Goal: Task Accomplishment & Management: Use online tool/utility

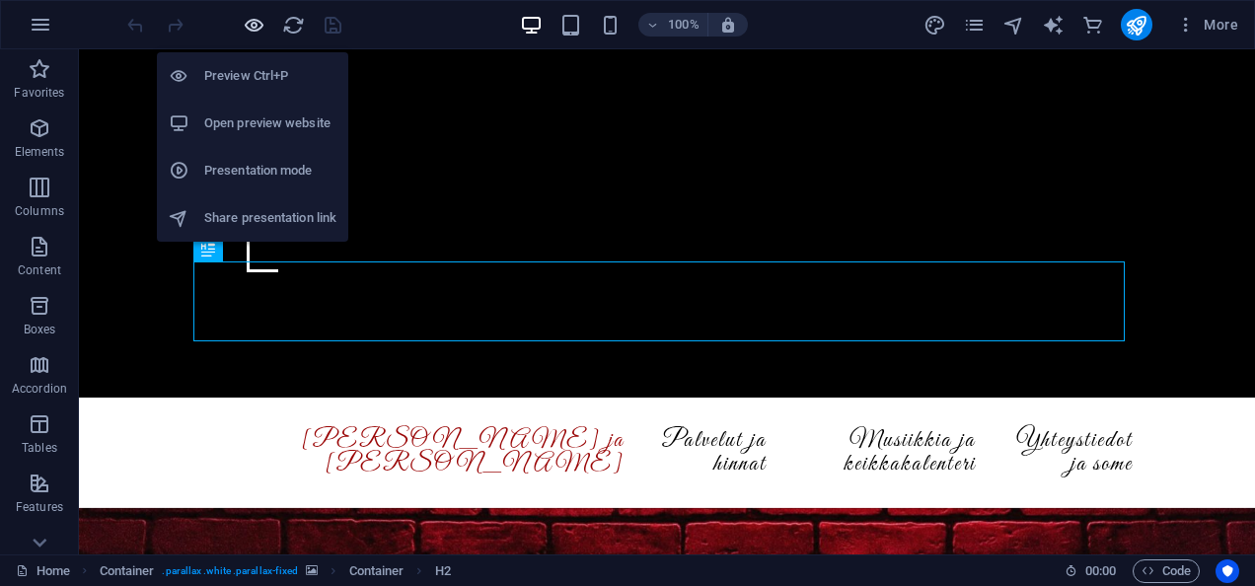
click at [263, 27] on icon "button" at bounding box center [254, 25] width 23 height 23
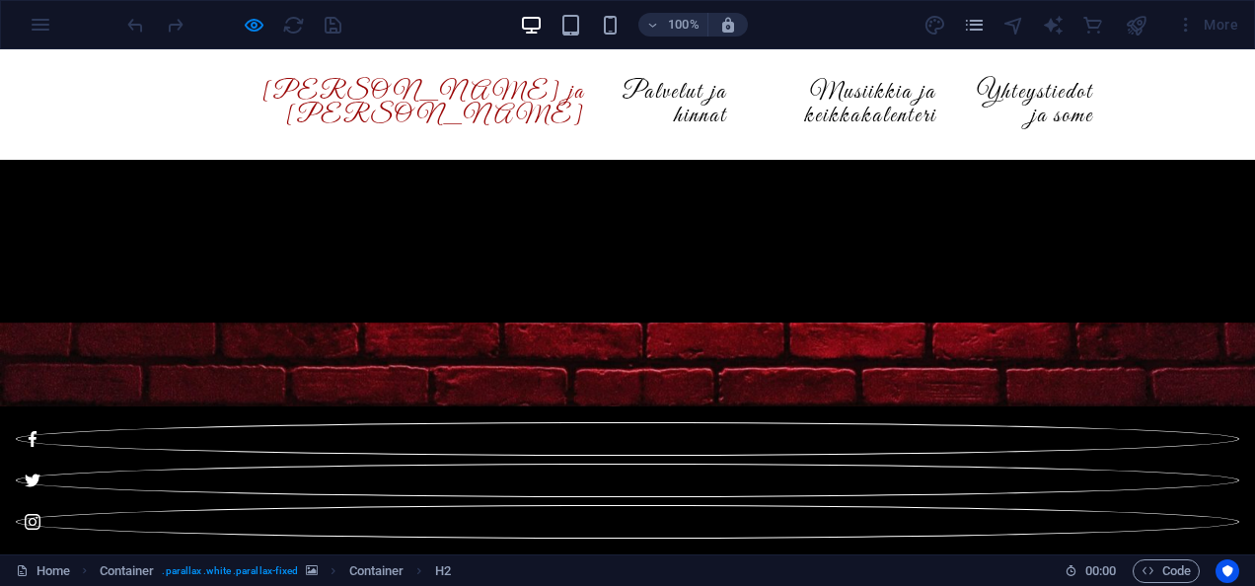
scroll to position [655, 0]
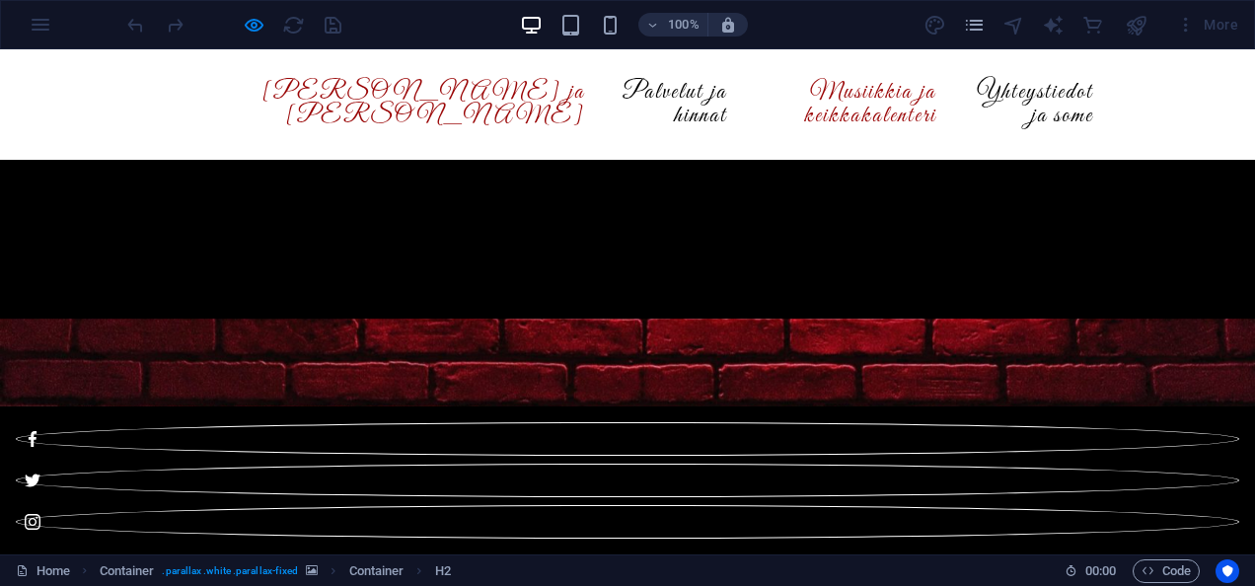
click at [795, 95] on link "Musiikkia ja keikkakalenteri" at bounding box center [848, 104] width 178 height 79
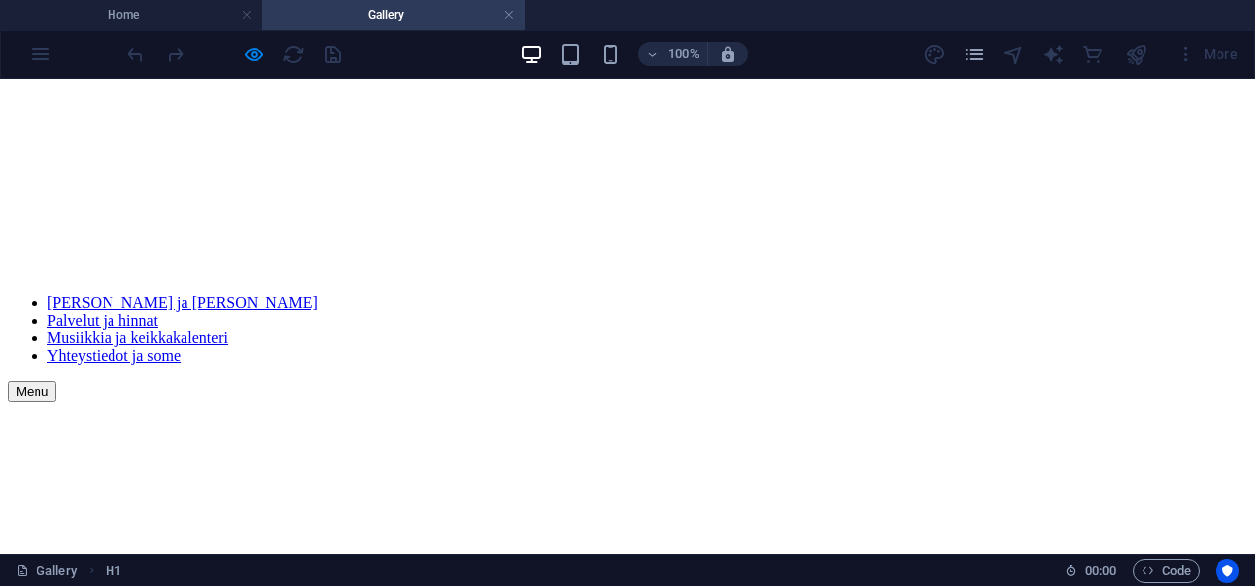
scroll to position [1290, 0]
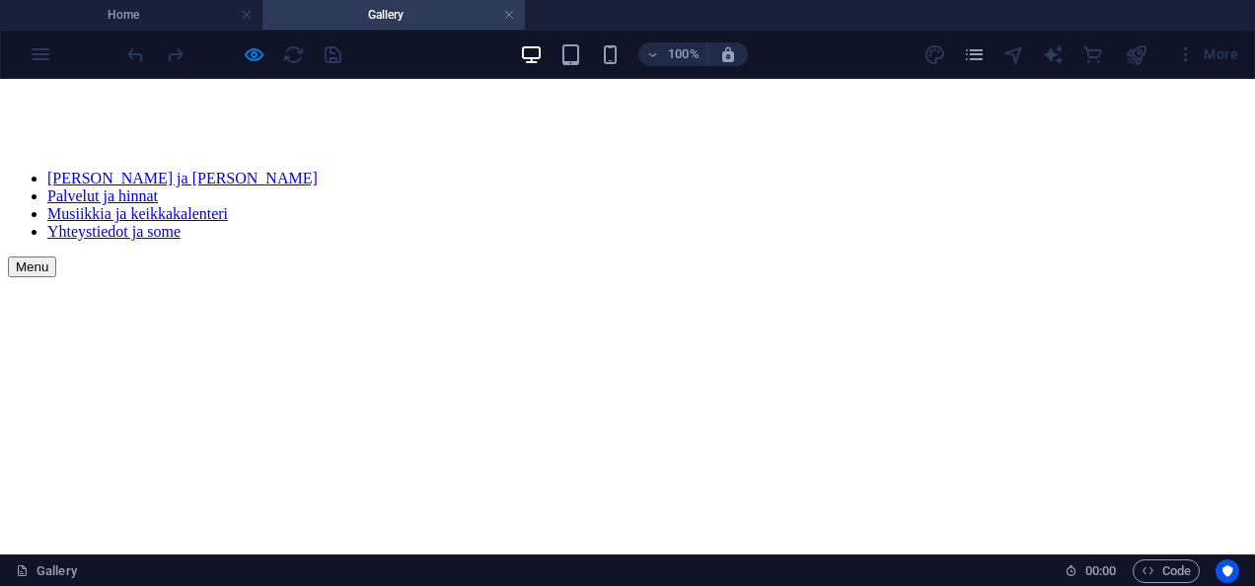
click at [843, 429] on div at bounding box center [628, 513] width 1240 height 168
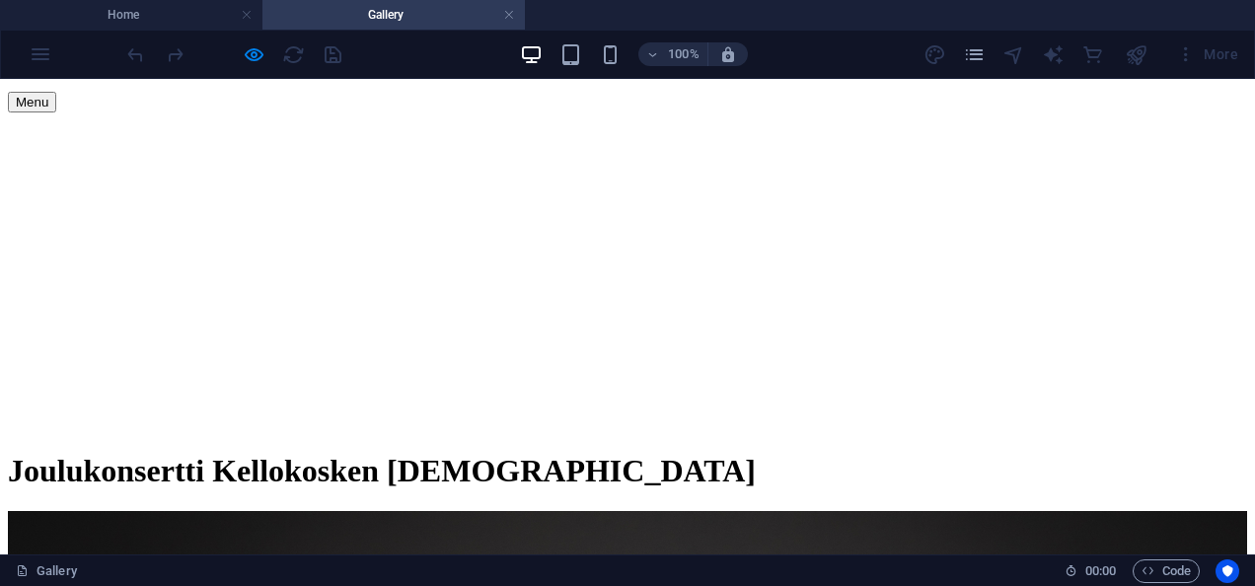
scroll to position [1454, 0]
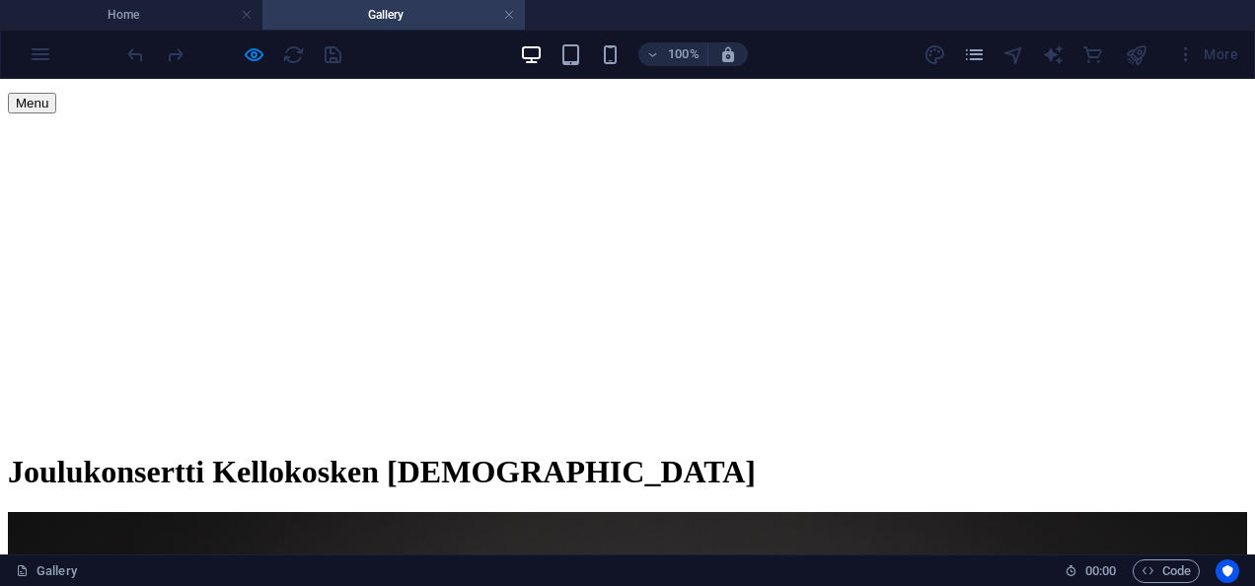
click at [859, 332] on div at bounding box center [628, 349] width 1240 height 168
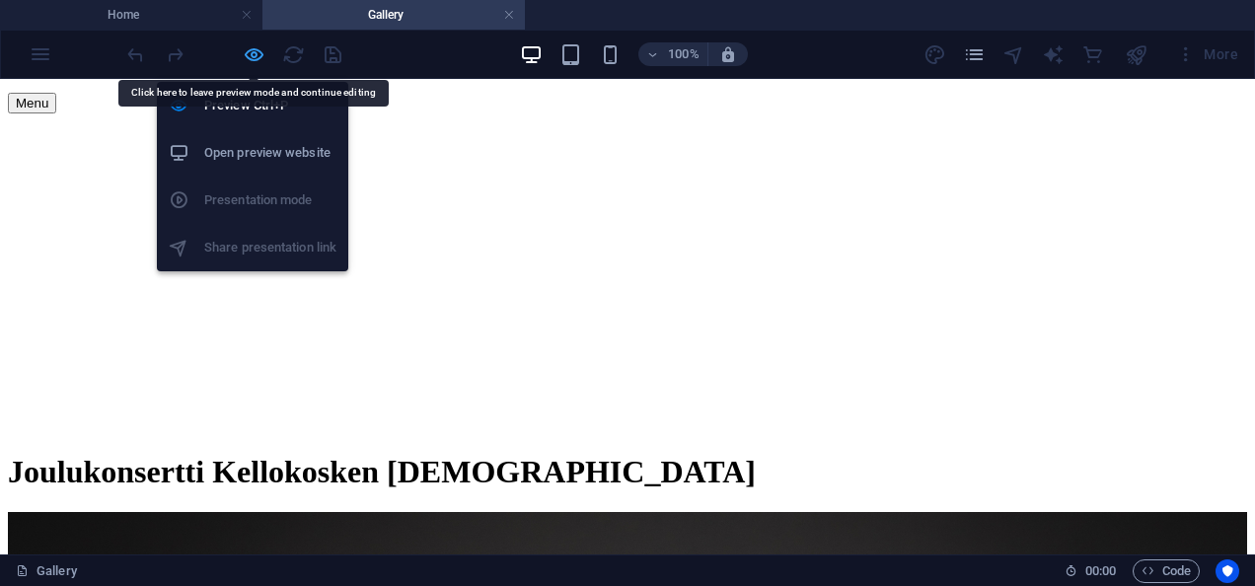
click at [251, 50] on icon "button" at bounding box center [254, 54] width 23 height 23
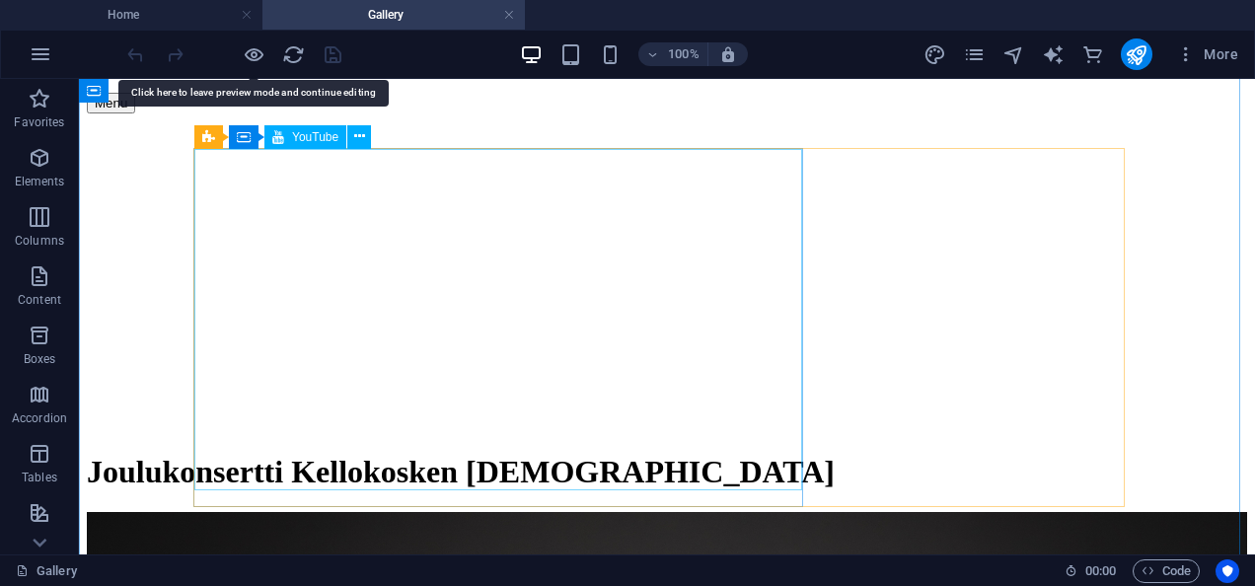
scroll to position [1414, 0]
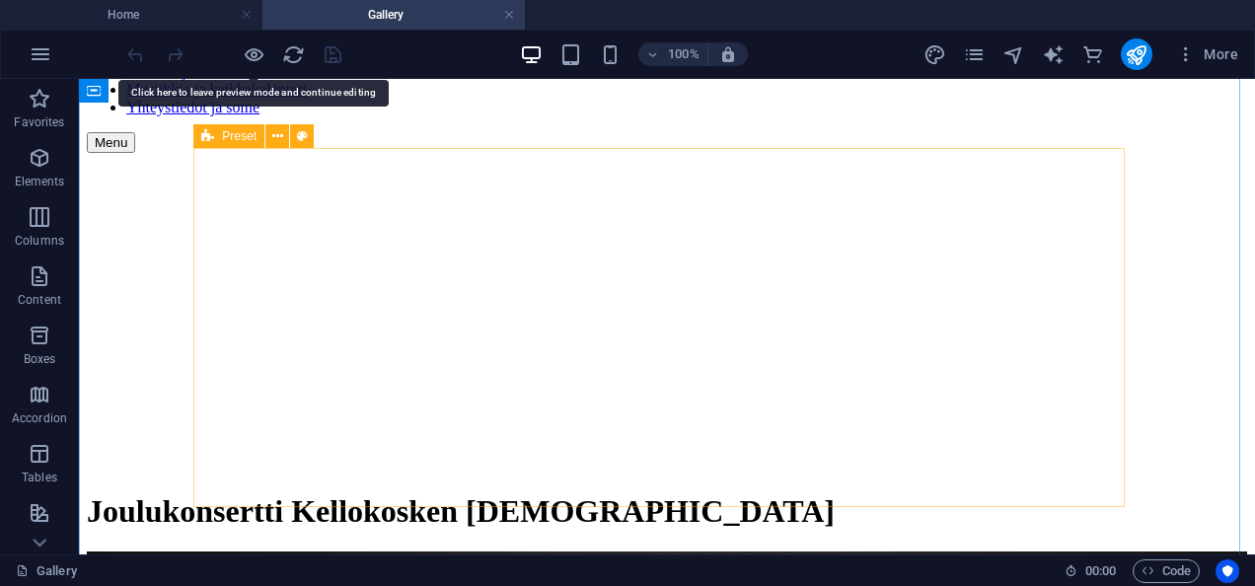
click at [954, 314] on div at bounding box center [667, 389] width 1161 height 168
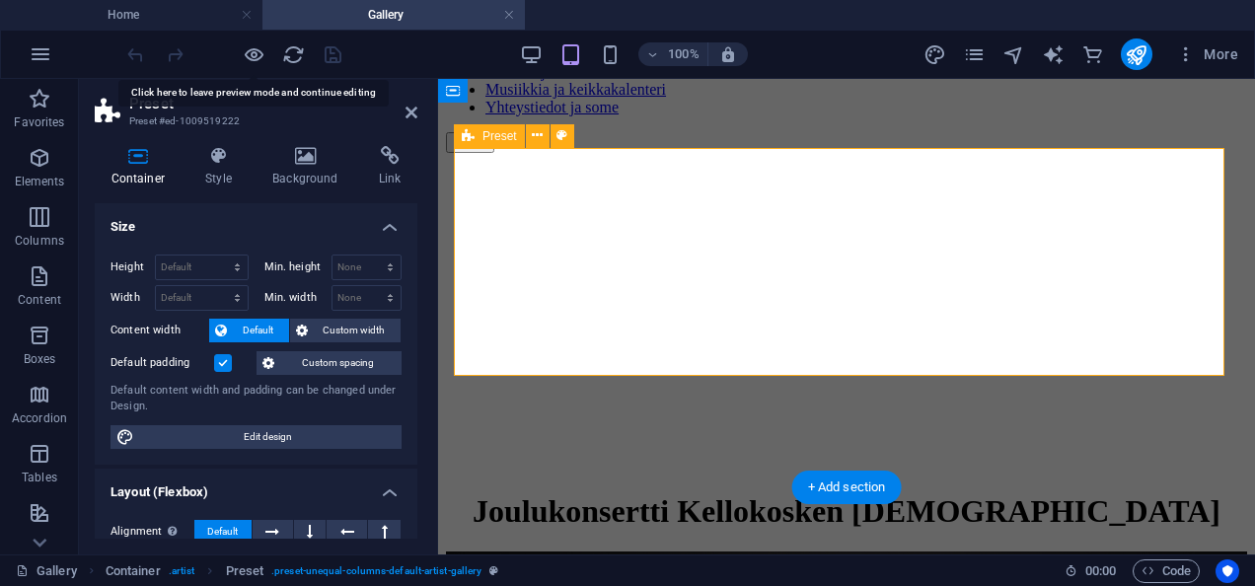
scroll to position [1204, 0]
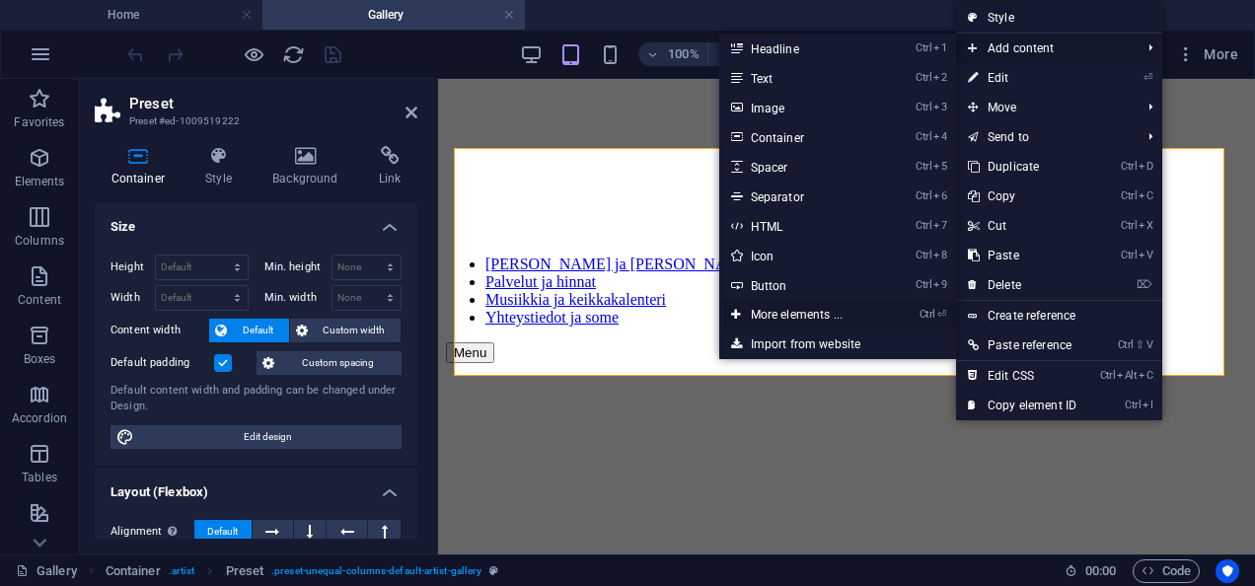
click at [816, 309] on link "Ctrl ⏎ More elements ..." at bounding box center [800, 315] width 163 height 30
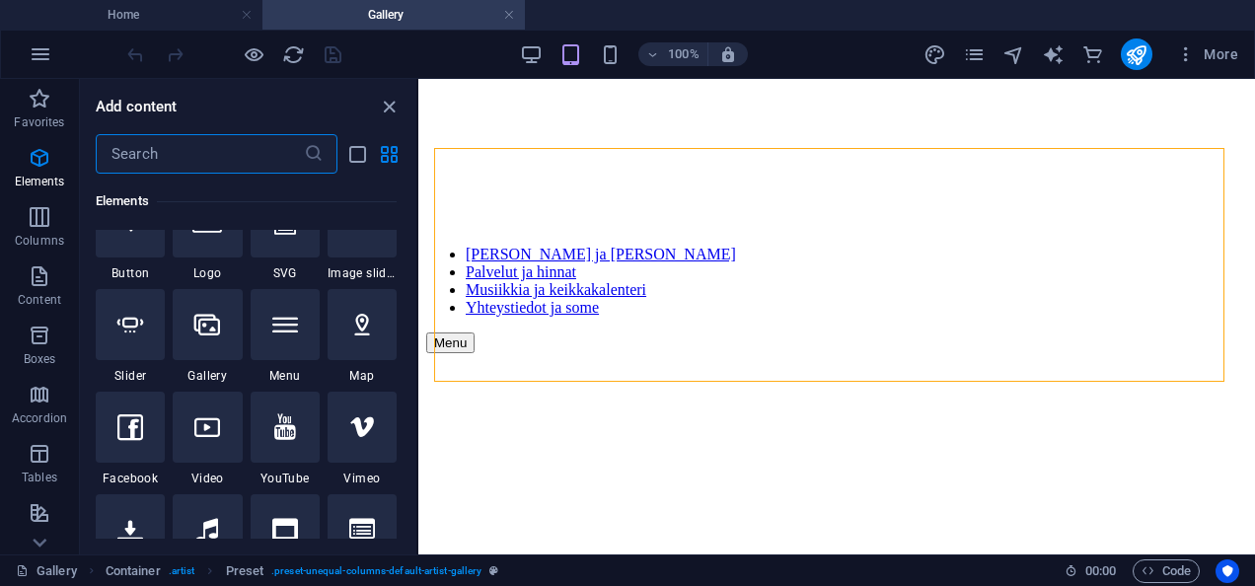
scroll to position [458, 0]
click at [292, 419] on icon at bounding box center [285, 428] width 22 height 26
select select "ar16_9"
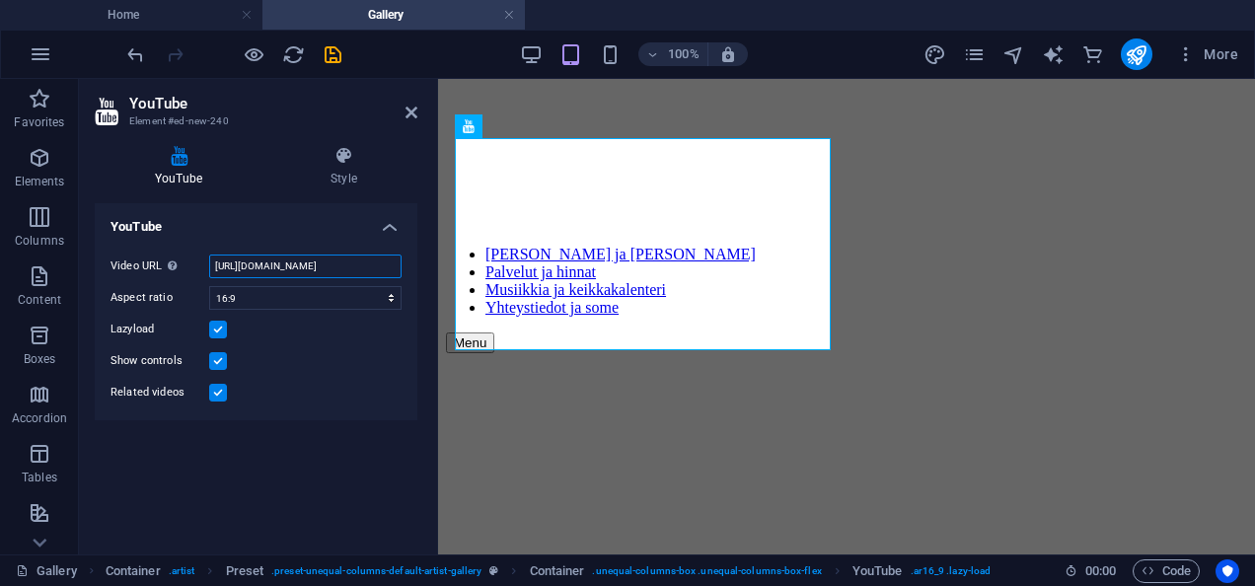
click at [330, 264] on input "[URL][DOMAIN_NAME]" at bounding box center [305, 267] width 192 height 24
paste input "mzsolyeBQMg"
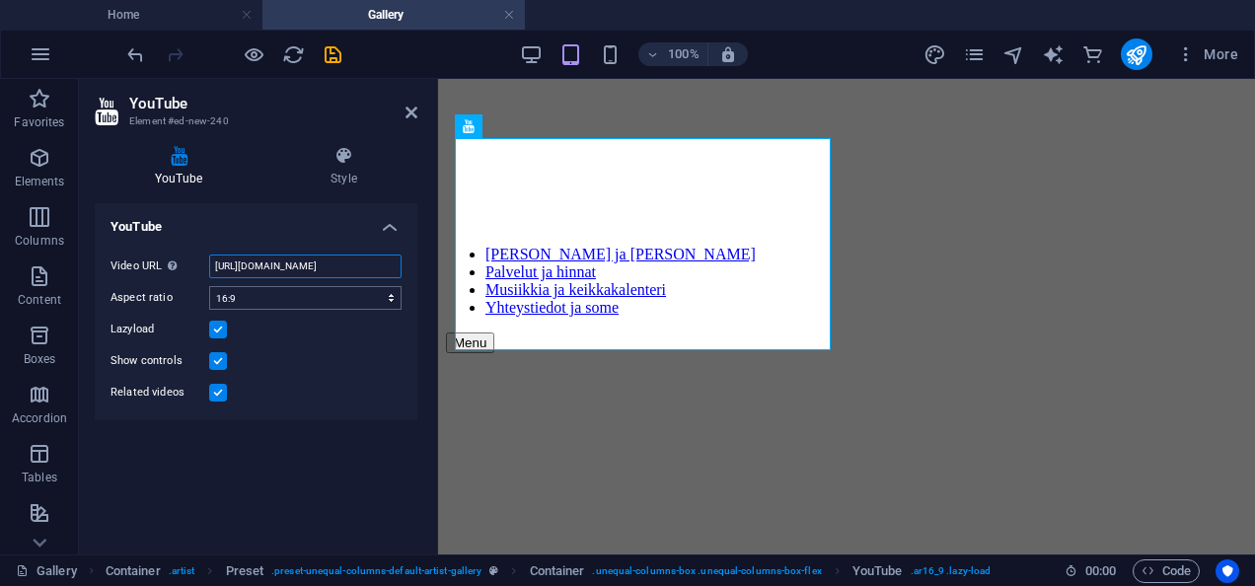
type input "[URL][DOMAIN_NAME]"
click at [321, 294] on select "16:10 16:9 4:3 2:1 1:1" at bounding box center [305, 298] width 192 height 24
click at [209, 286] on select "16:10 16:9 4:3 2:1 1:1" at bounding box center [305, 298] width 192 height 24
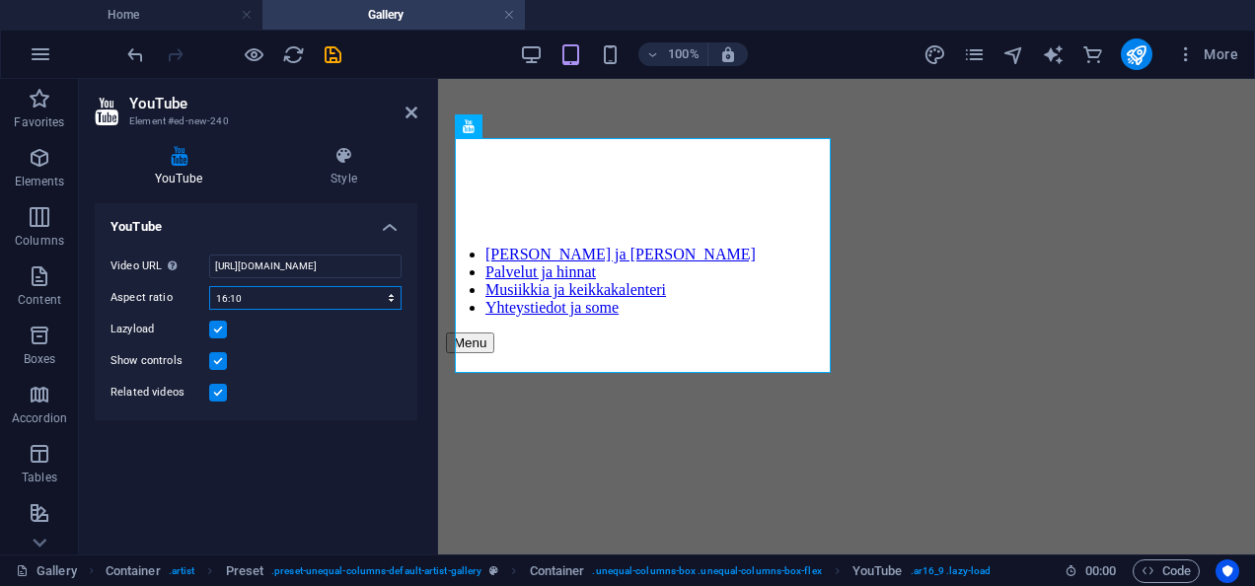
click at [286, 298] on select "16:10 16:9 4:3 2:1 1:1" at bounding box center [305, 298] width 192 height 24
click at [209, 286] on select "16:10 16:9 4:3 2:1 1:1" at bounding box center [305, 298] width 192 height 24
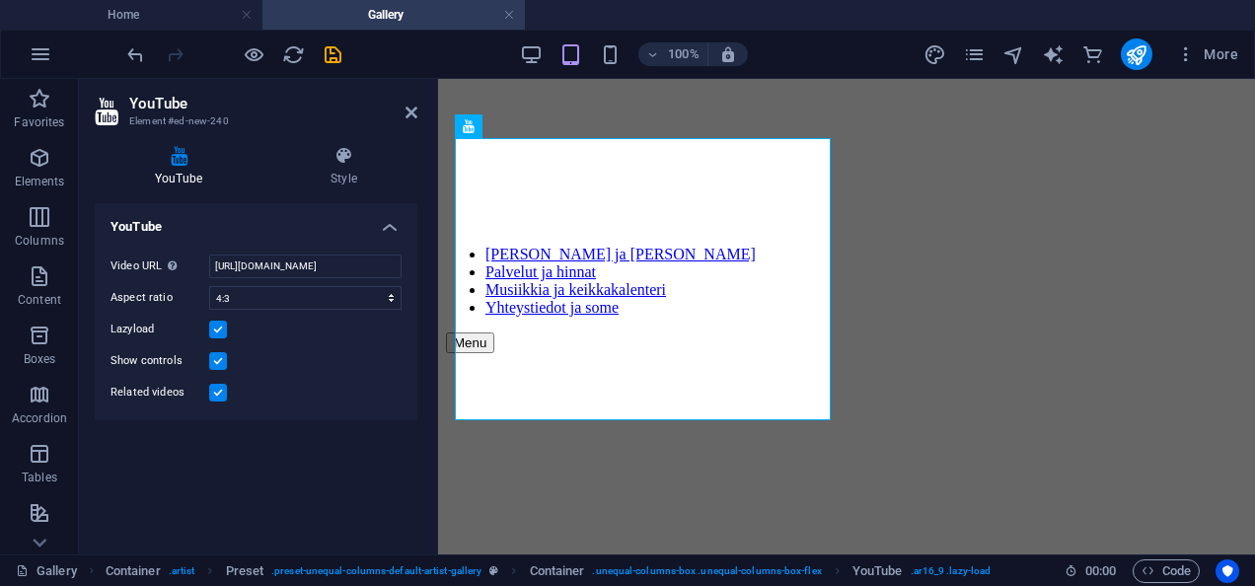
click at [336, 282] on div "Video URL Insert (or paste) a video URL. [URL][DOMAIN_NAME] Aspect ratio 16:10 …" at bounding box center [256, 330] width 323 height 182
click at [329, 292] on select "16:10 16:9 4:3 2:1 1:1" at bounding box center [305, 298] width 192 height 24
select select "ar16_9"
click at [209, 286] on select "16:10 16:9 4:3 2:1 1:1" at bounding box center [305, 298] width 192 height 24
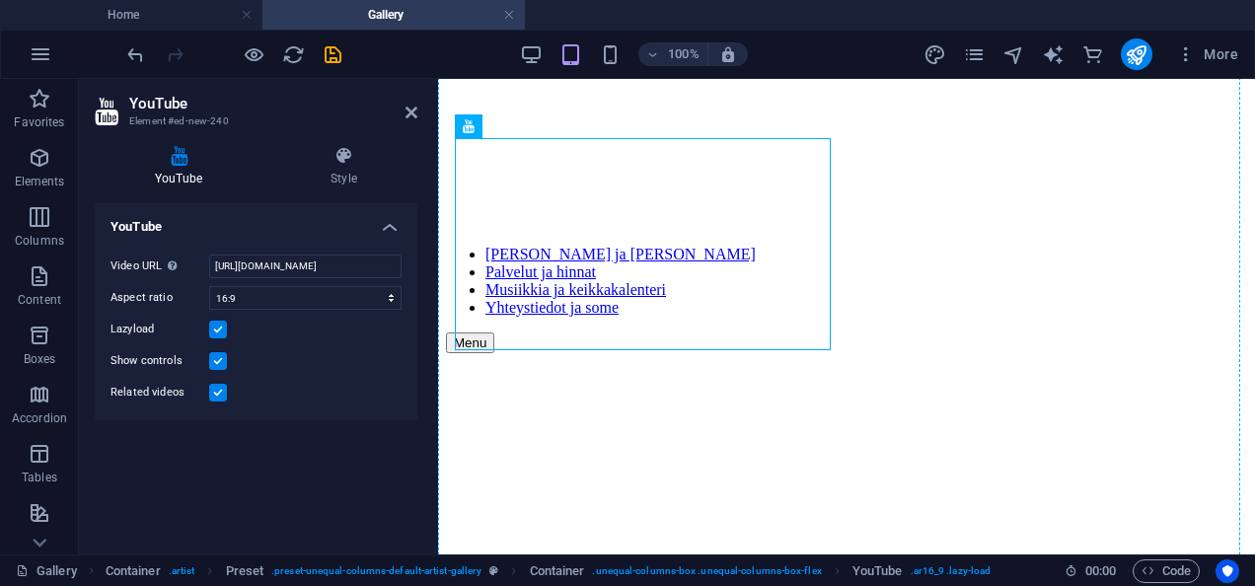
drag, startPoint x: 707, startPoint y: 231, endPoint x: 1013, endPoint y: 292, distance: 312.0
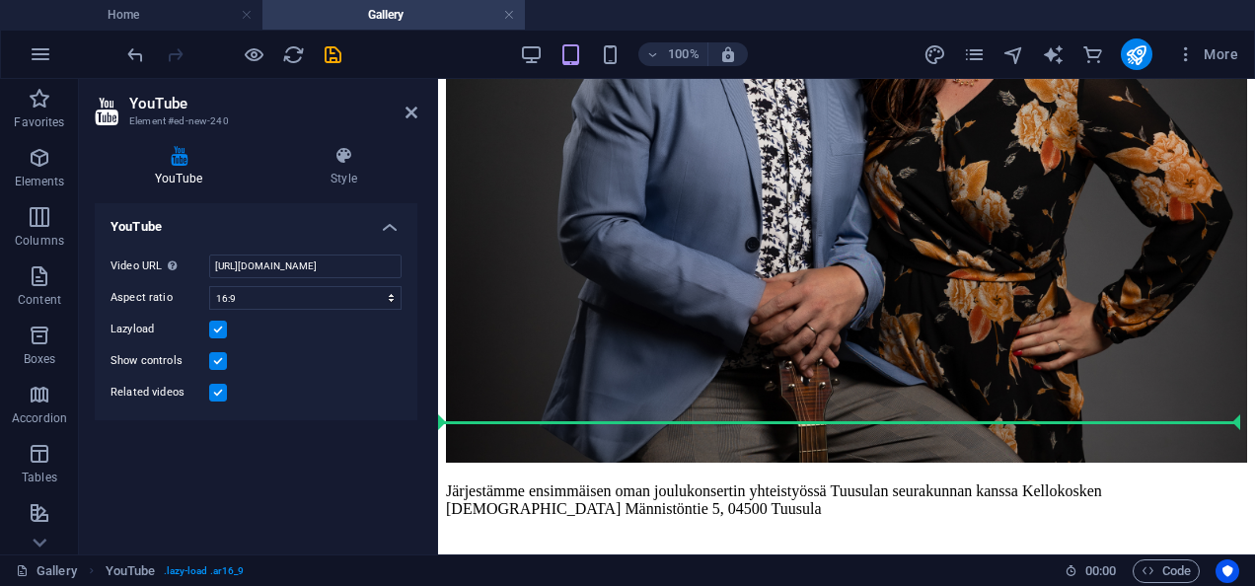
scroll to position [2409, 0]
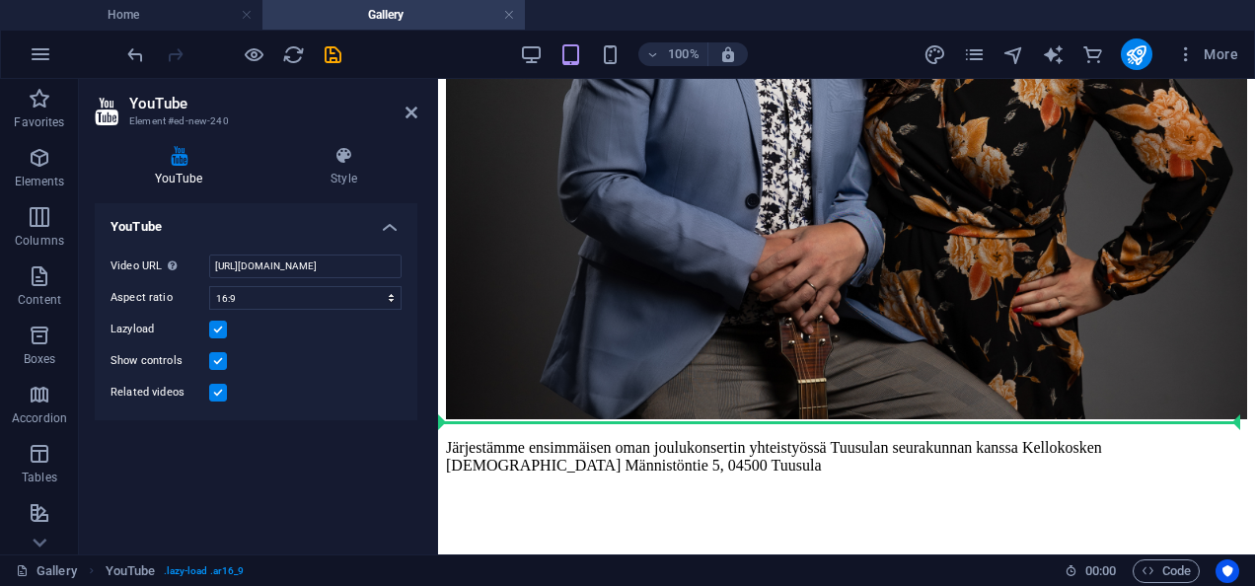
drag, startPoint x: 916, startPoint y: 201, endPoint x: 928, endPoint y: 479, distance: 277.6
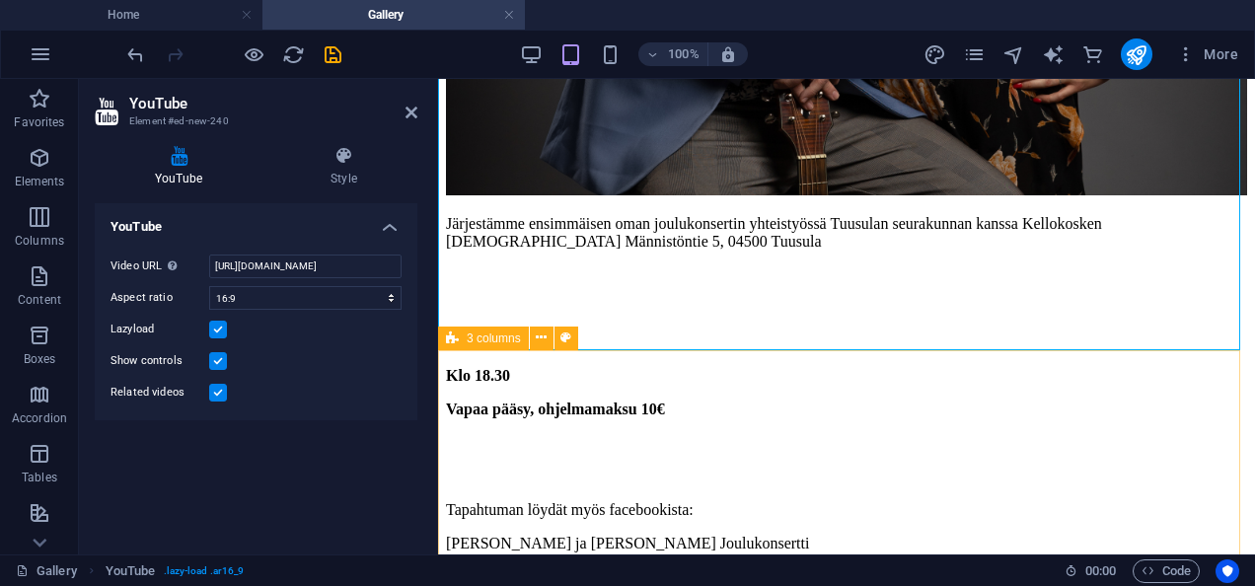
scroll to position [2450, 0]
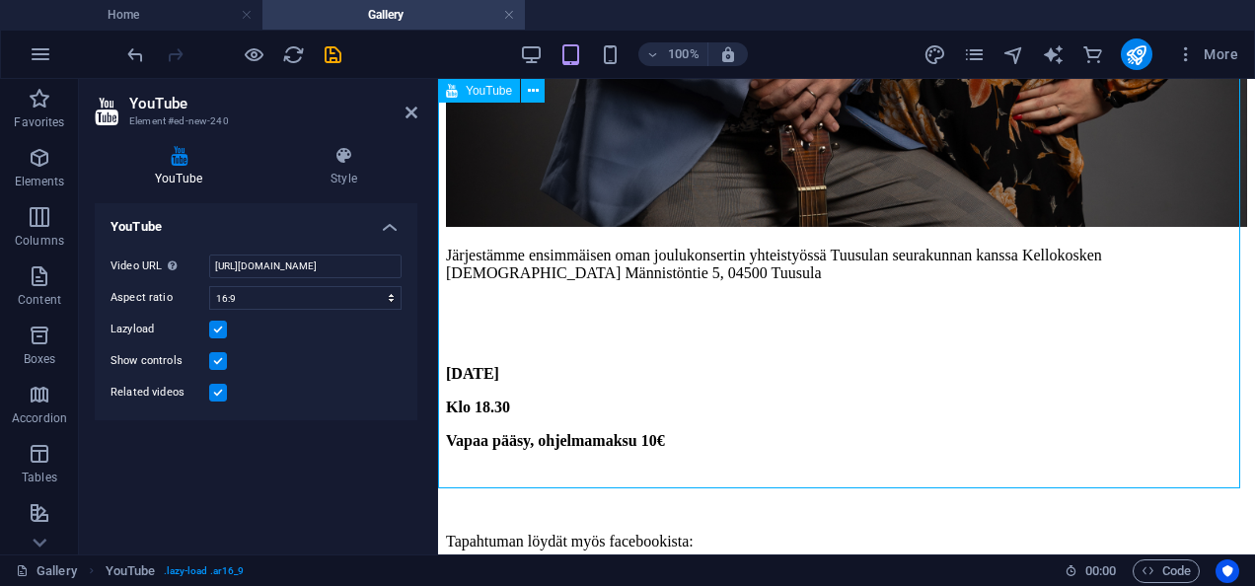
scroll to position [2343, 0]
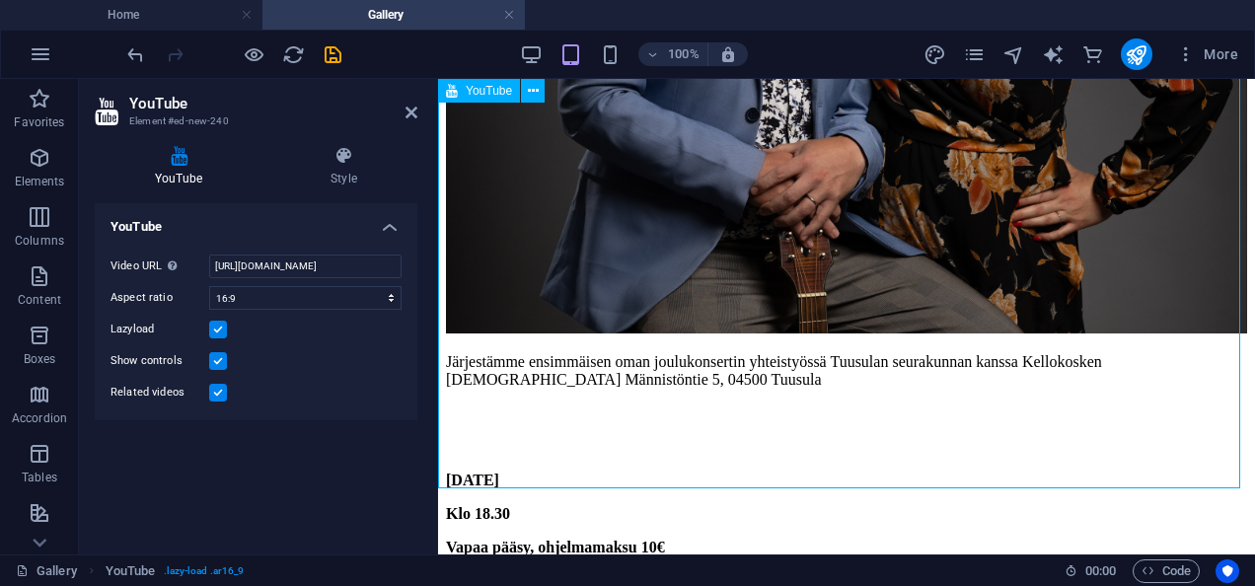
click at [418, 117] on aside "YouTube Element #ed-new-240 YouTube Style YouTube Video URL Insert (or paste) a…" at bounding box center [258, 317] width 359 height 476
click at [413, 114] on icon at bounding box center [412, 113] width 12 height 16
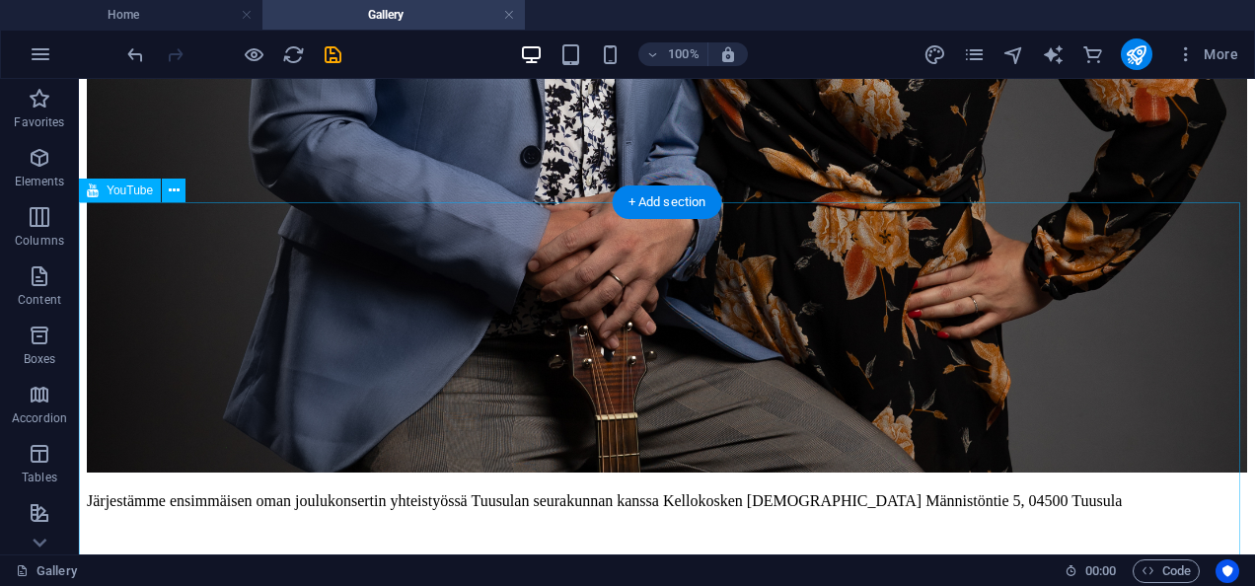
scroll to position [2525, 0]
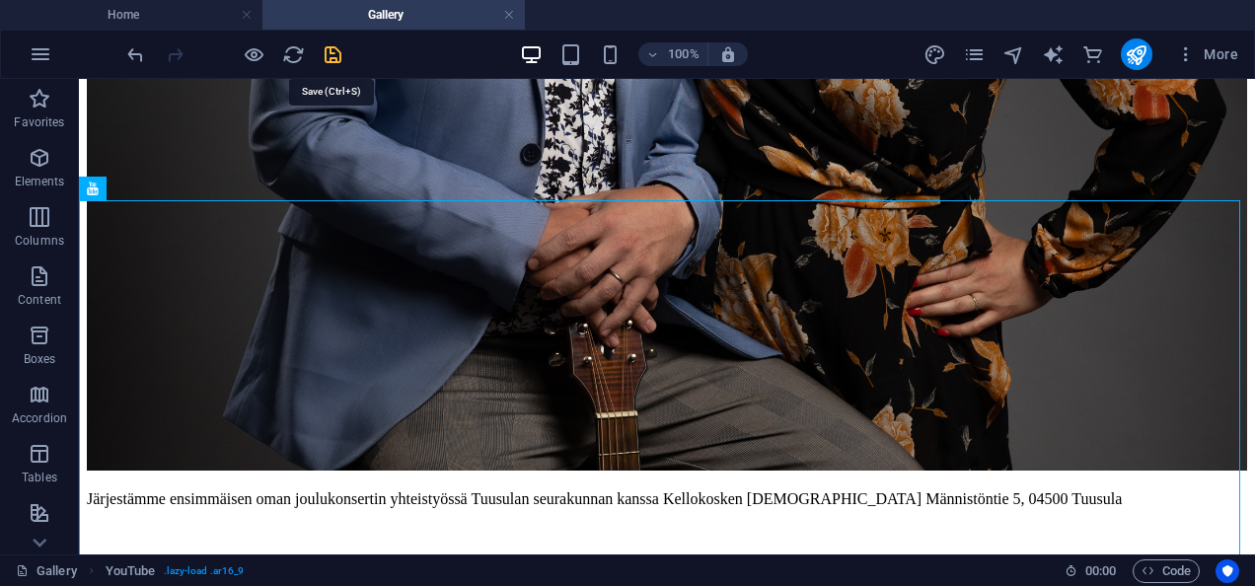
click at [334, 54] on icon "save" at bounding box center [333, 54] width 23 height 23
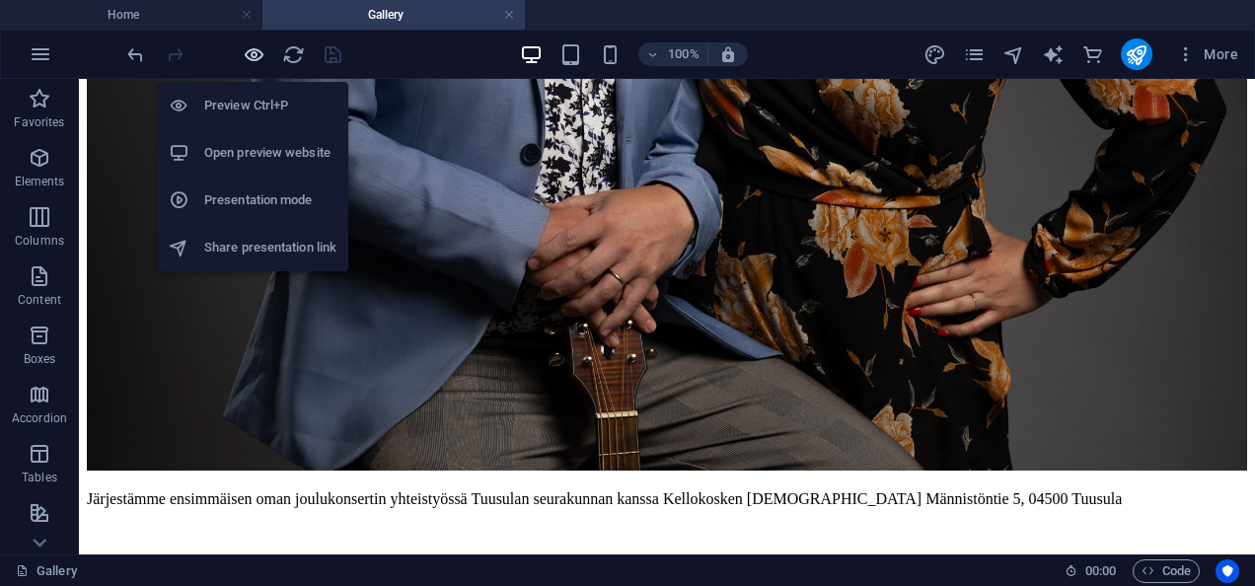
click at [251, 46] on icon "button" at bounding box center [254, 54] width 23 height 23
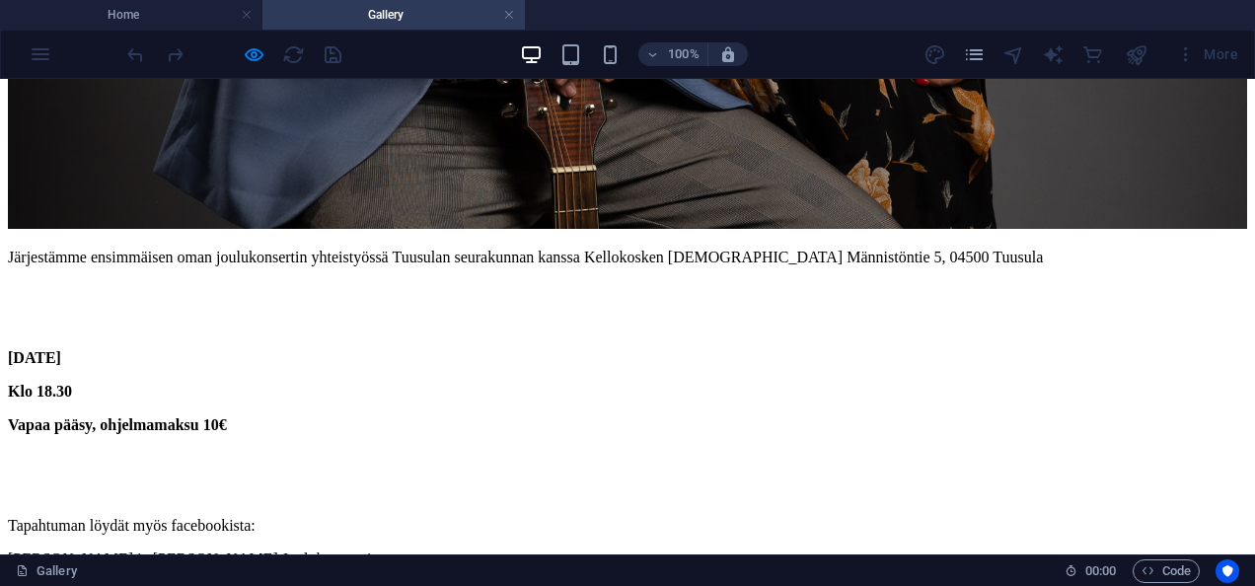
scroll to position [2840, 0]
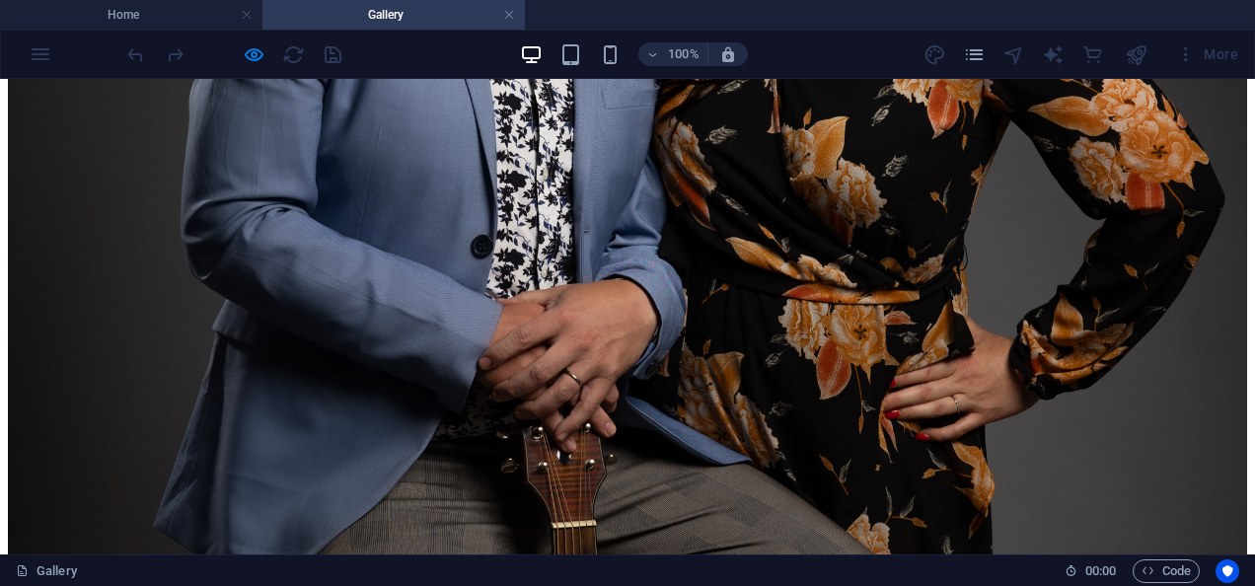
scroll to position [2477, 0]
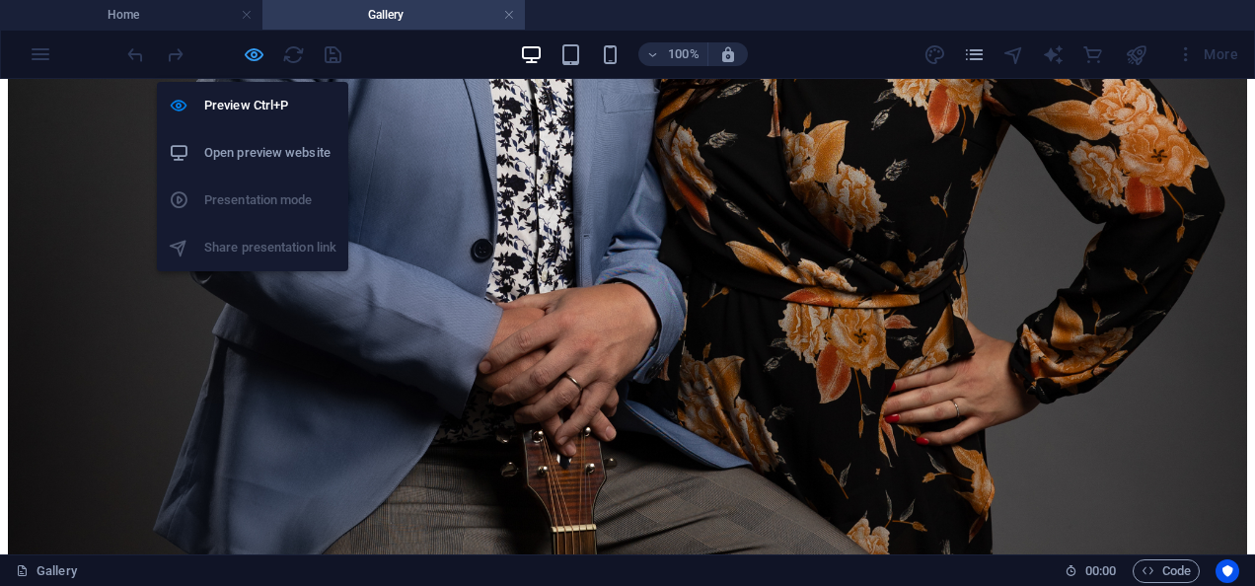
click at [259, 55] on icon "button" at bounding box center [254, 54] width 23 height 23
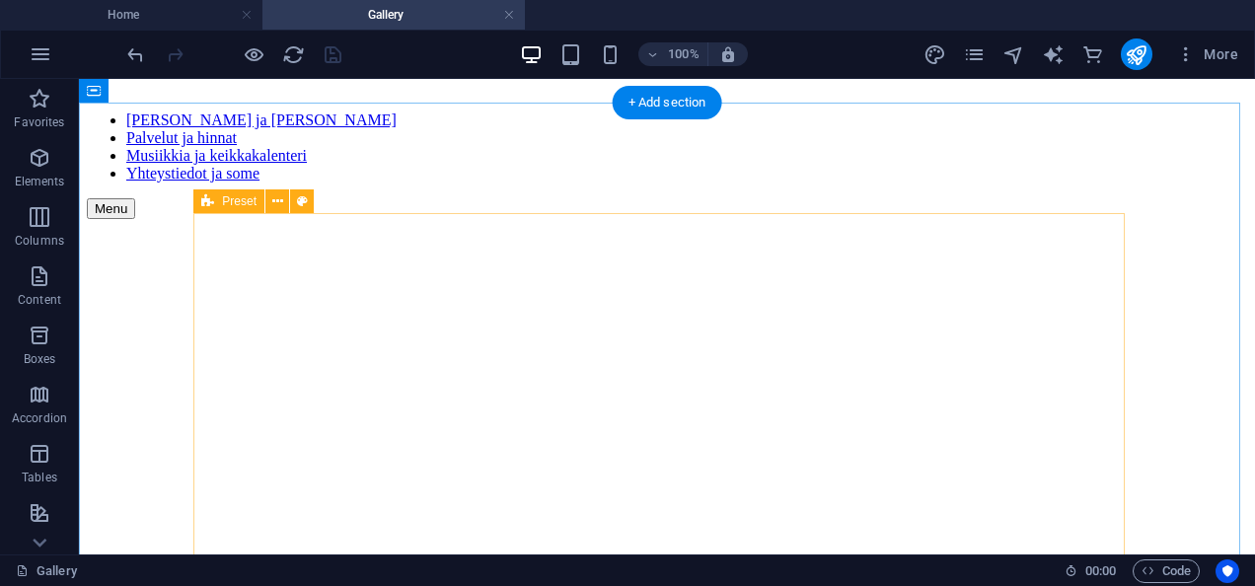
scroll to position [1349, 0]
click at [808, 370] on div at bounding box center [667, 454] width 1161 height 168
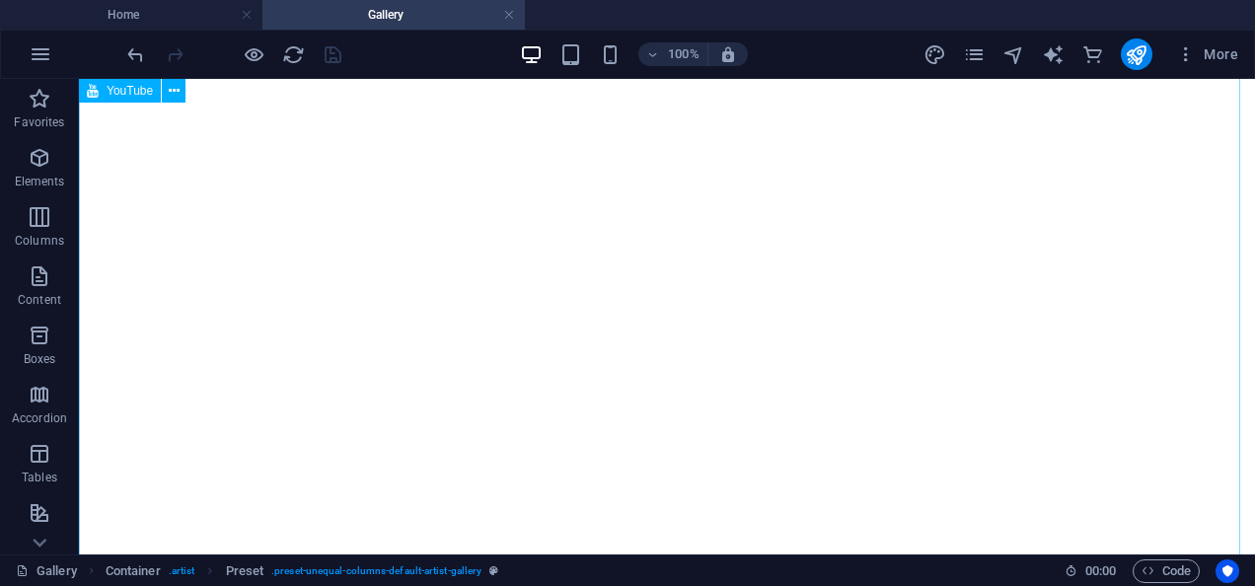
scroll to position [597, 0]
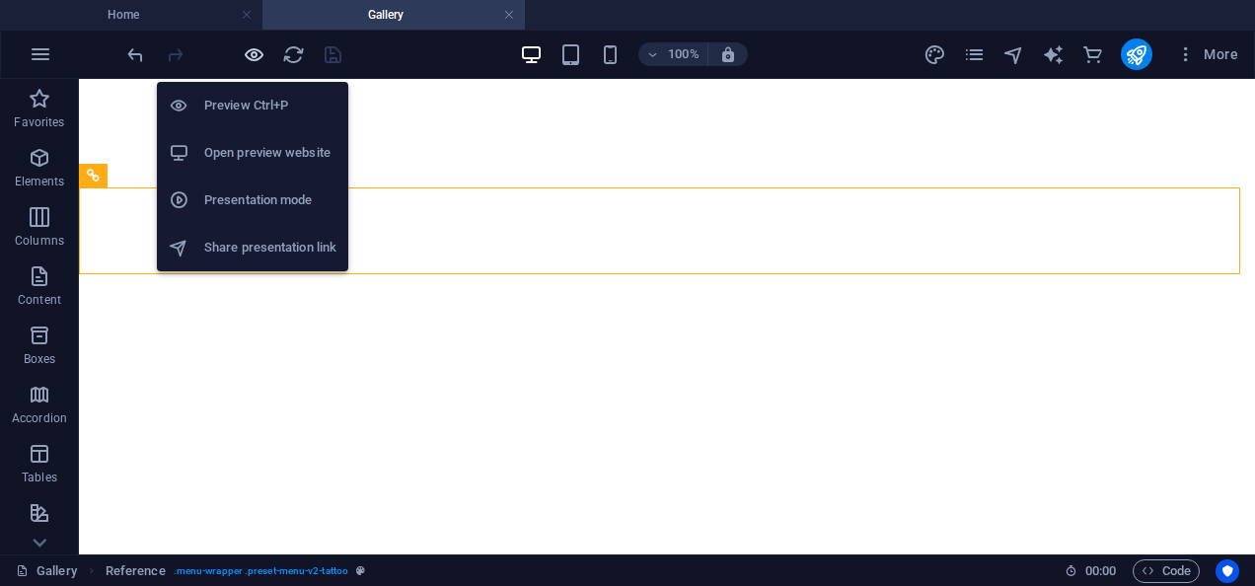
click at [253, 51] on icon "button" at bounding box center [254, 54] width 23 height 23
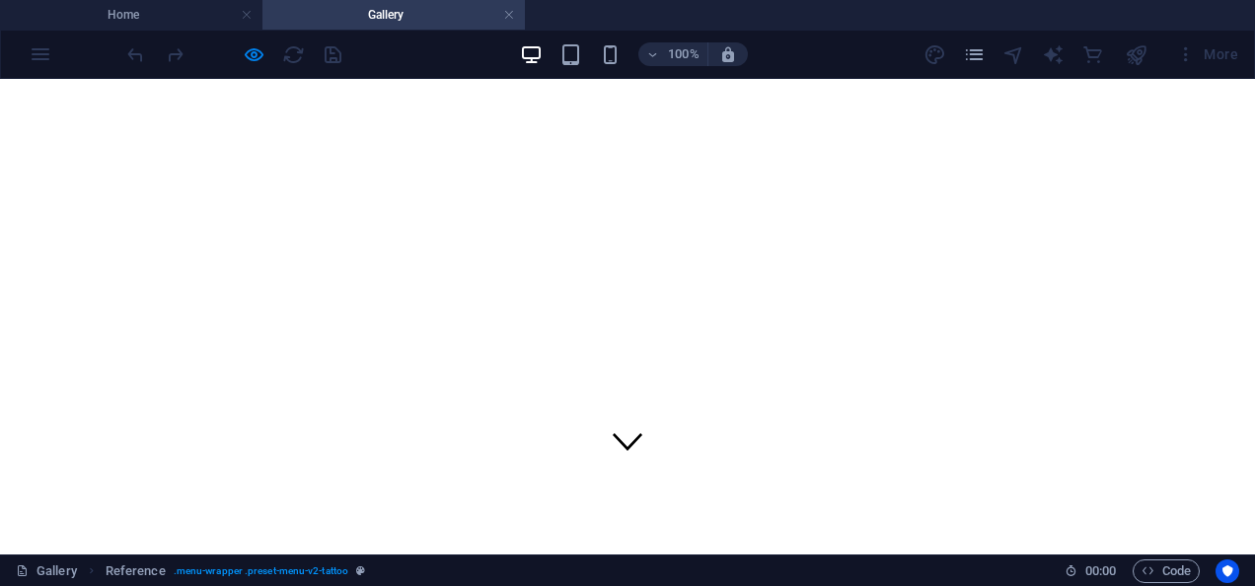
scroll to position [0, 0]
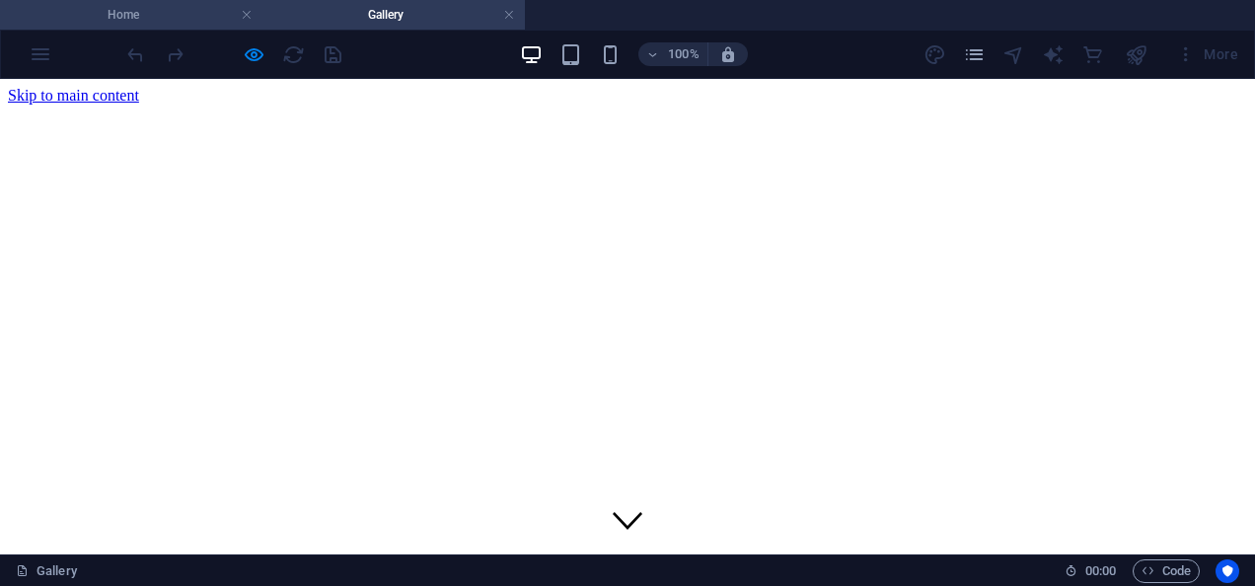
click at [201, 10] on h4 "Home" at bounding box center [131, 15] width 263 height 22
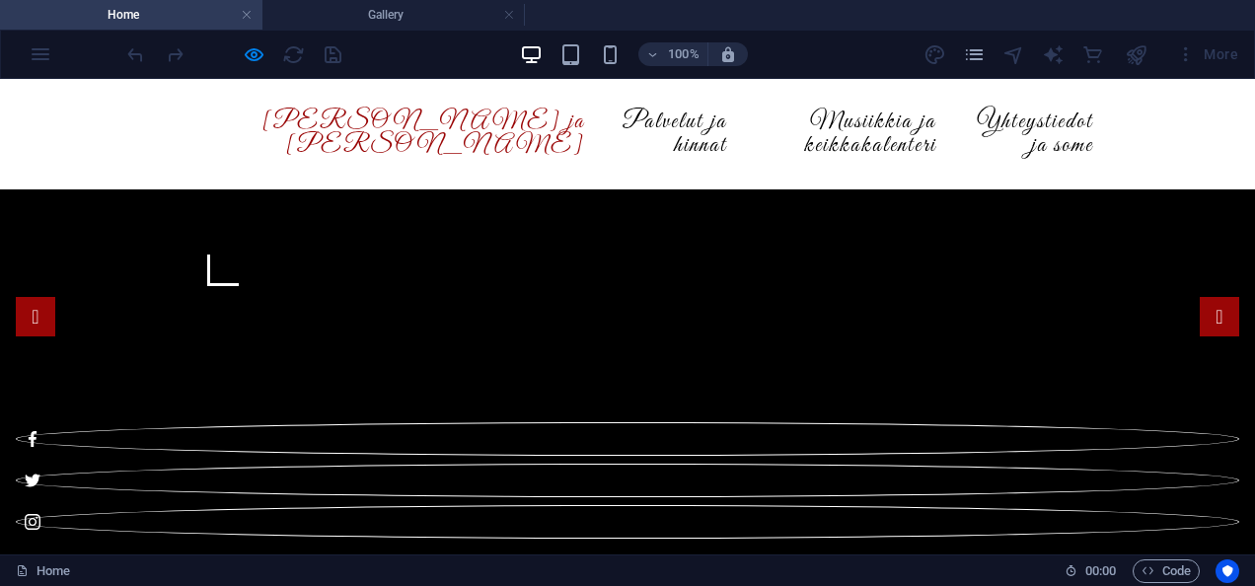
scroll to position [707, 0]
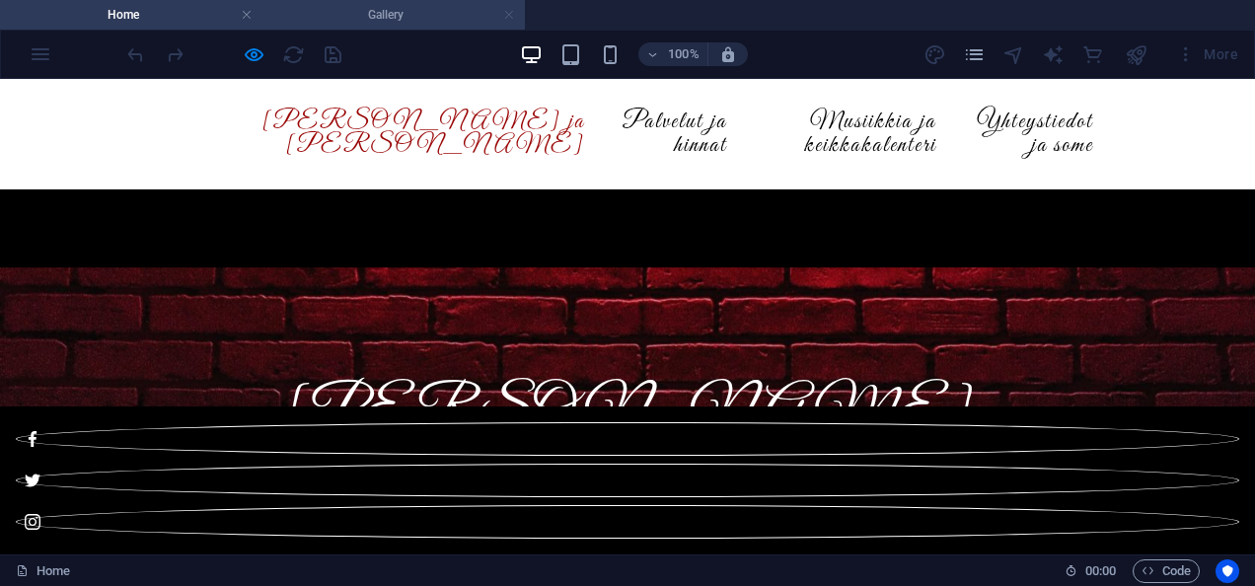
click at [504, 19] on link at bounding box center [509, 15] width 12 height 19
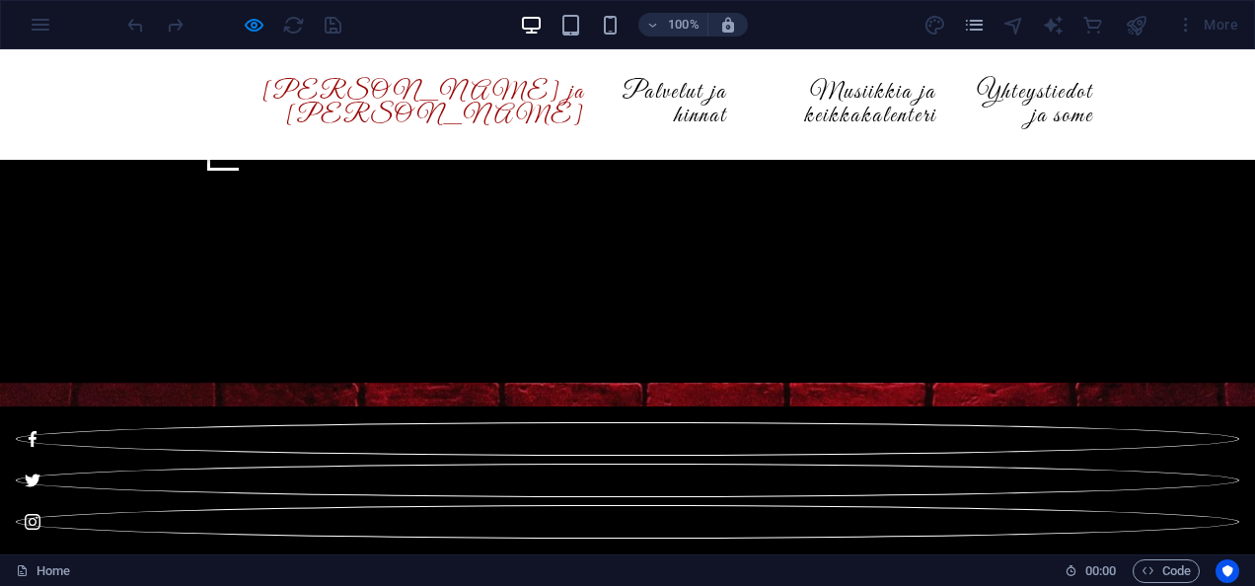
scroll to position [540, 0]
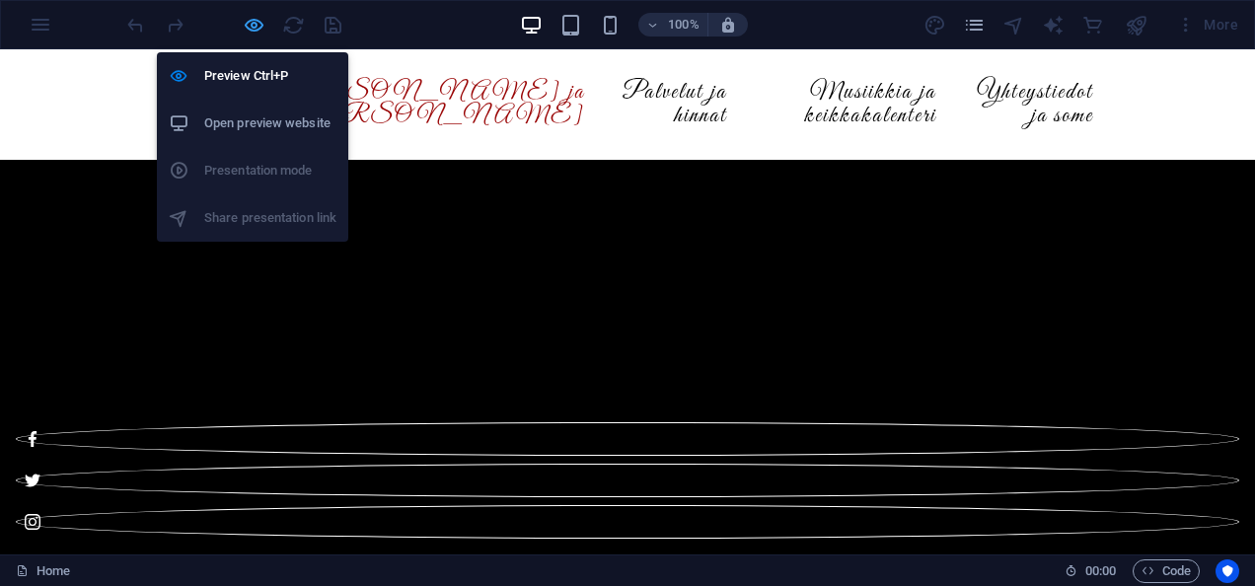
click at [253, 17] on icon "button" at bounding box center [254, 25] width 23 height 23
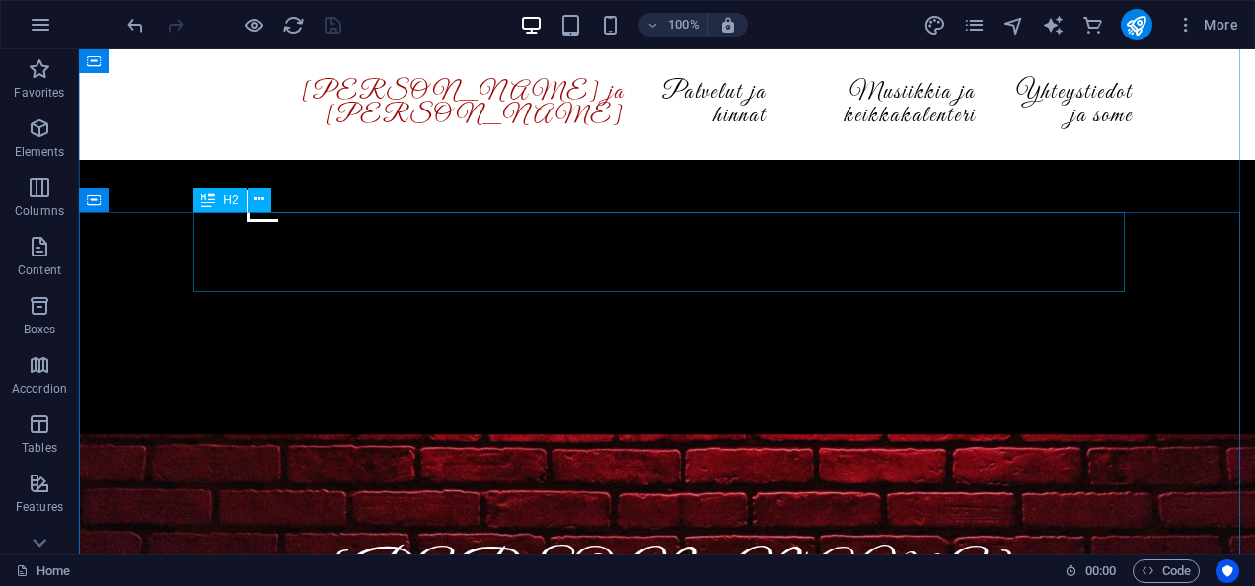
click at [403, 545] on div "[PERSON_NAME]" at bounding box center [667, 585] width 932 height 80
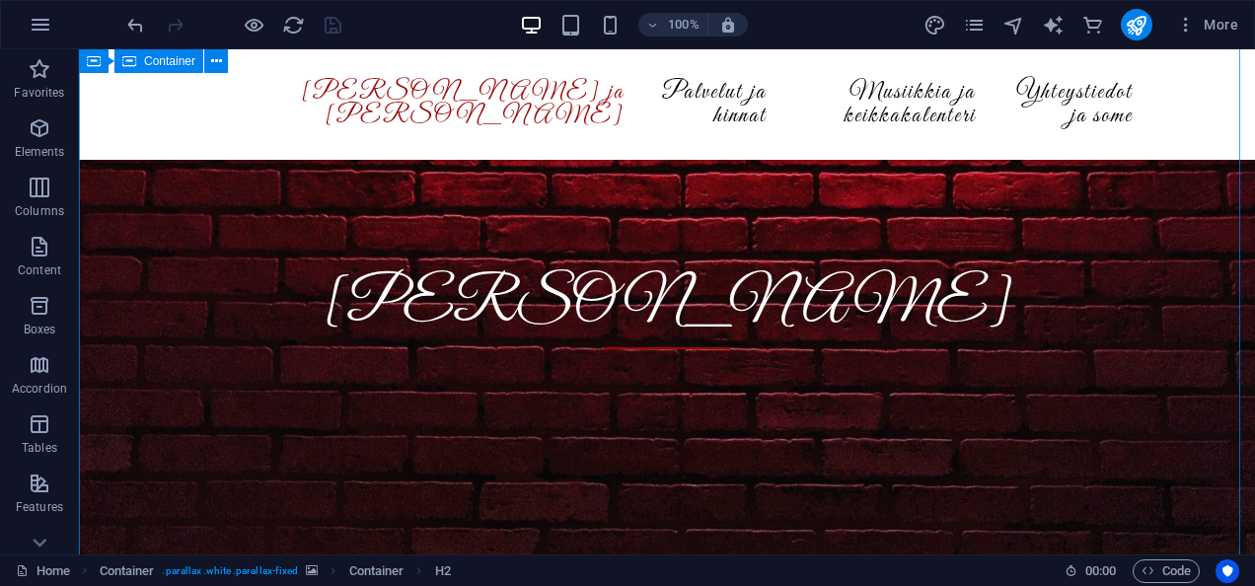
scroll to position [947, 0]
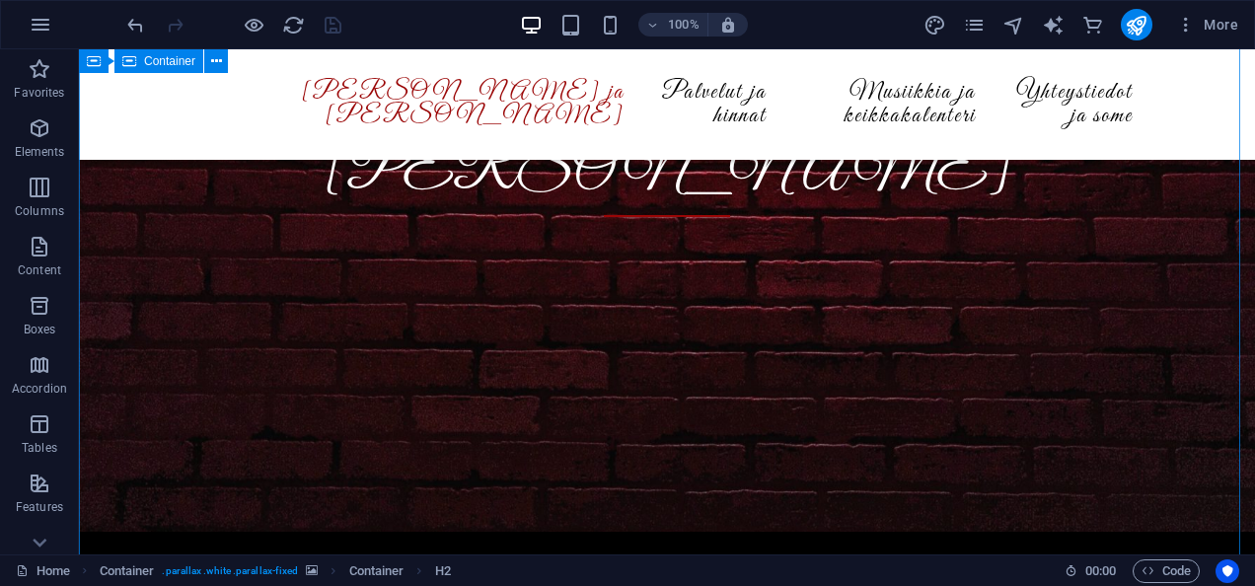
click at [118, 335] on div "Drag here to replace the existing content. Press “Ctrl” if you want to create a…" at bounding box center [667, 301] width 1176 height 505
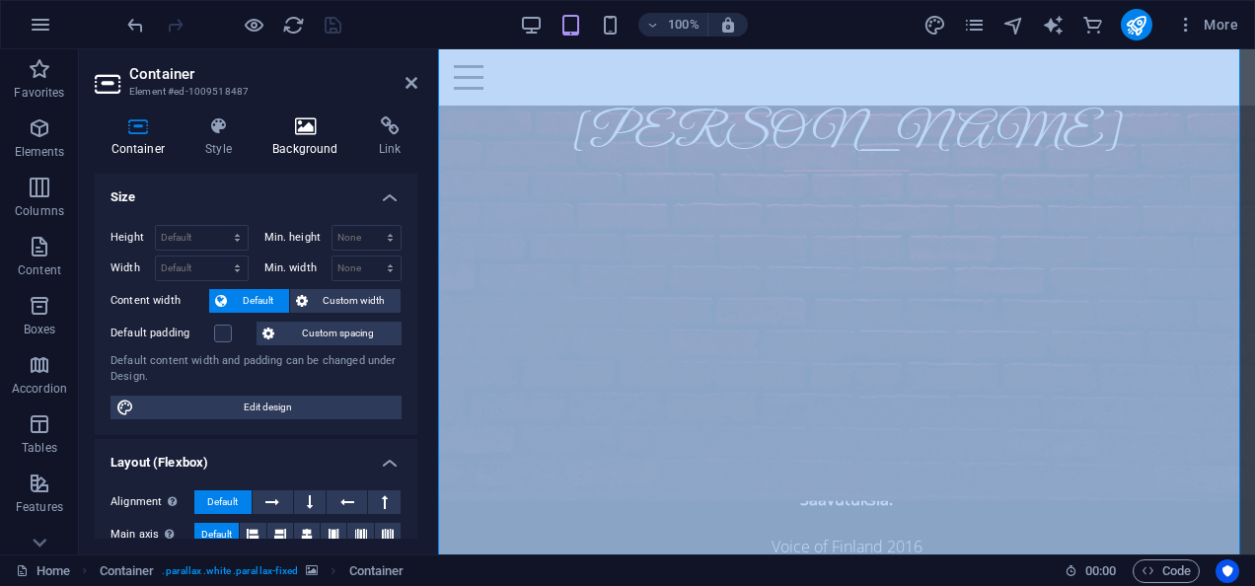
click at [307, 129] on icon at bounding box center [306, 126] width 99 height 20
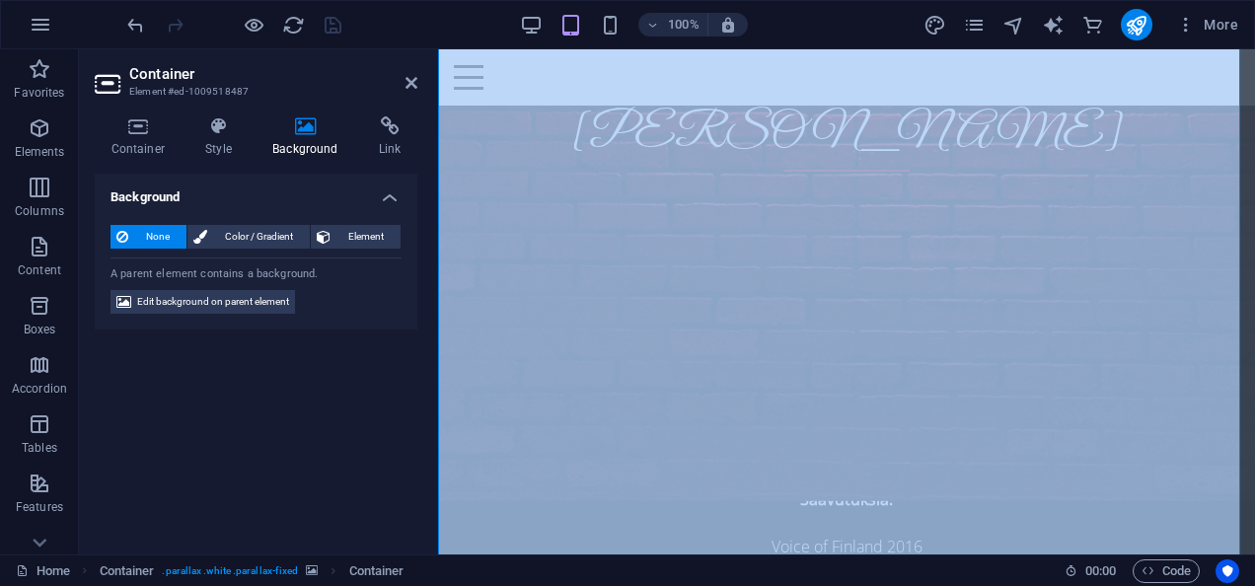
click at [278, 402] on div "Background None Color / Gradient Element Stretch background to full-width Color…" at bounding box center [256, 356] width 323 height 365
click at [215, 130] on icon at bounding box center [218, 126] width 59 height 20
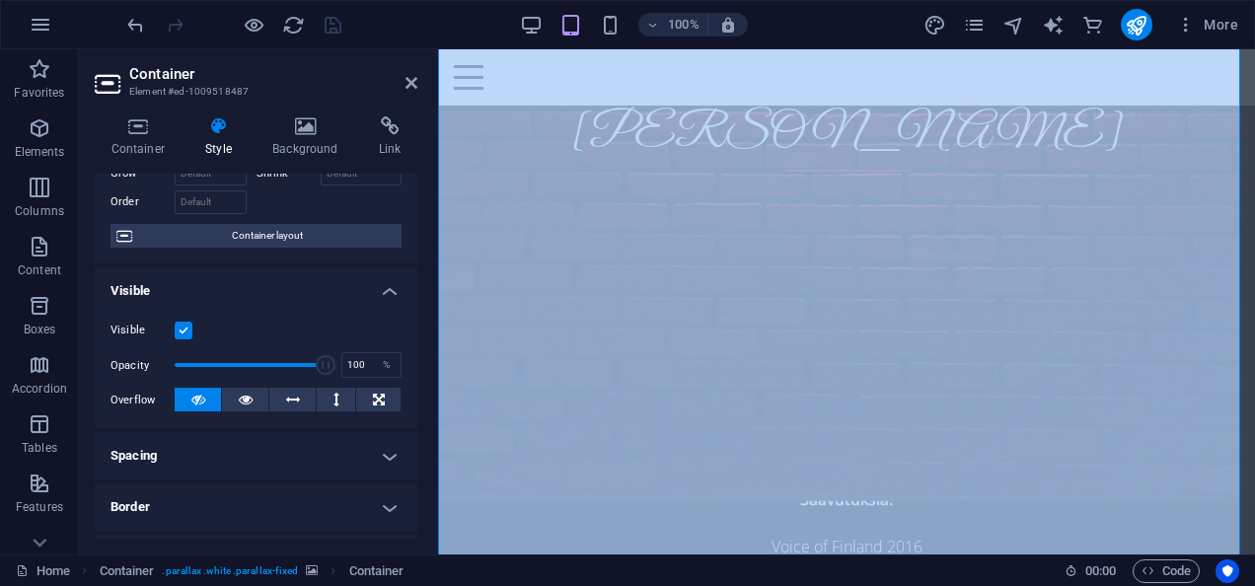
scroll to position [108, 0]
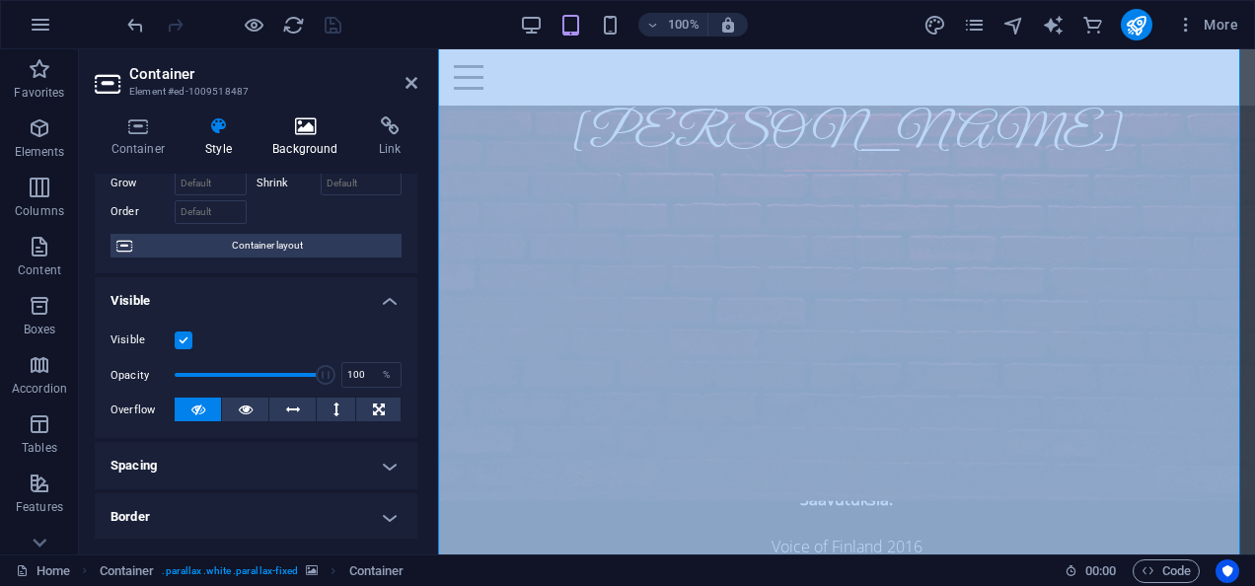
click at [306, 120] on icon at bounding box center [306, 126] width 99 height 20
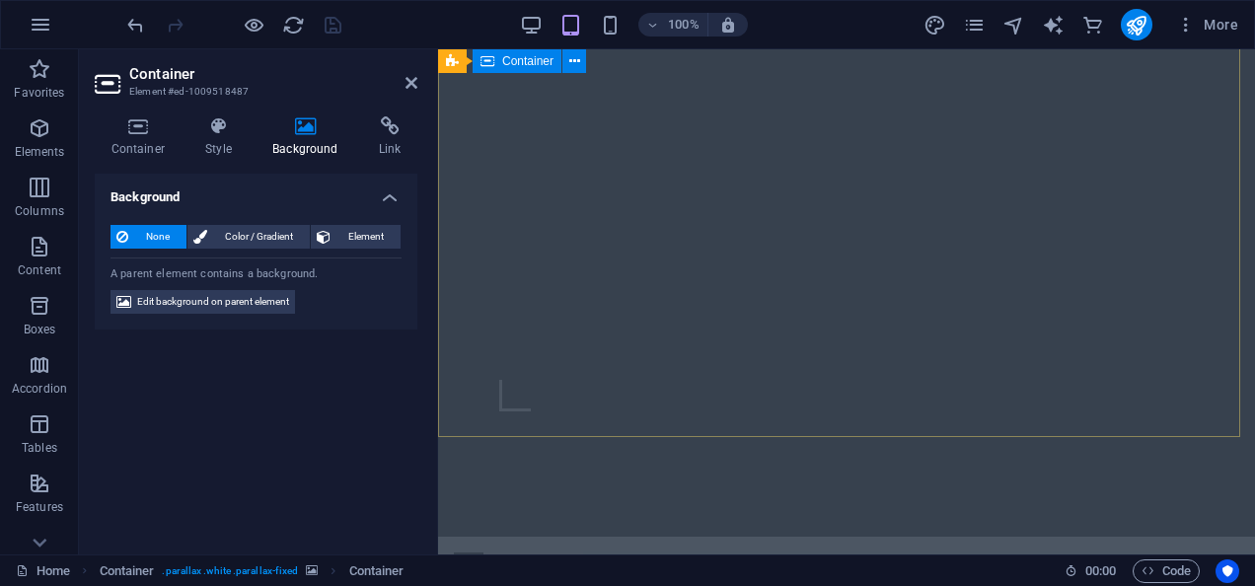
scroll to position [349, 0]
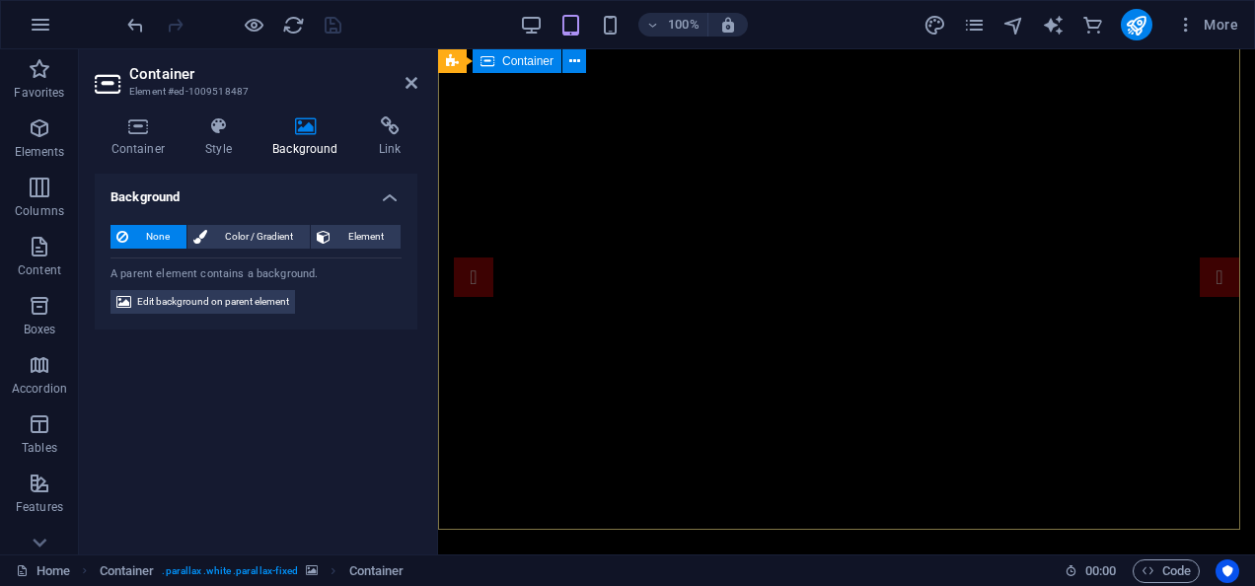
scroll to position [431, 0]
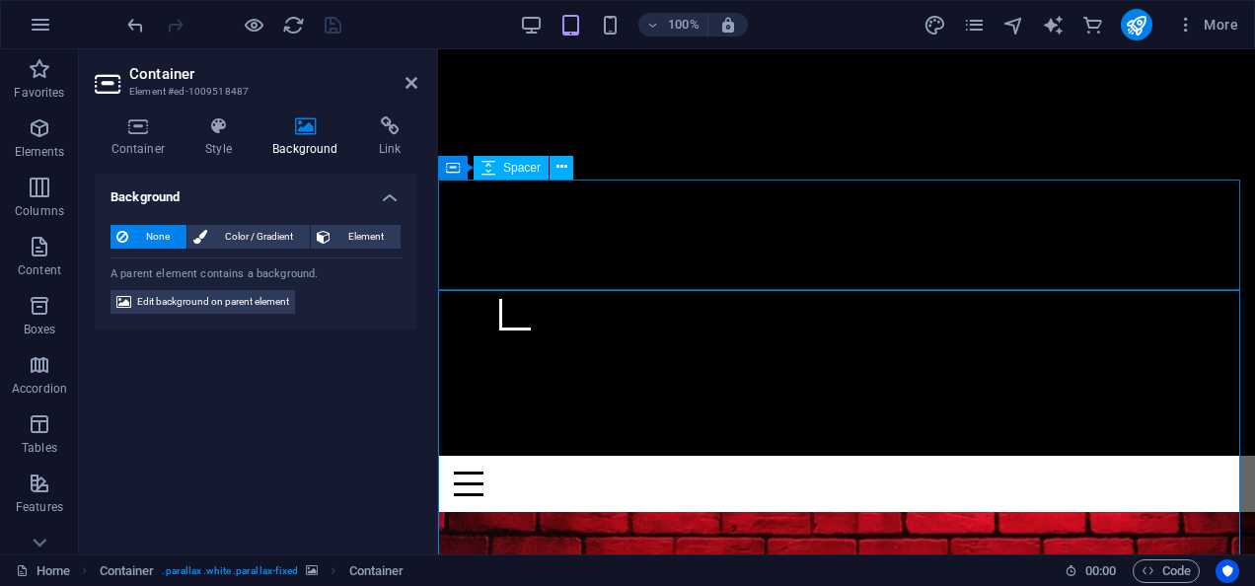
click at [1218, 512] on div at bounding box center [846, 567] width 817 height 111
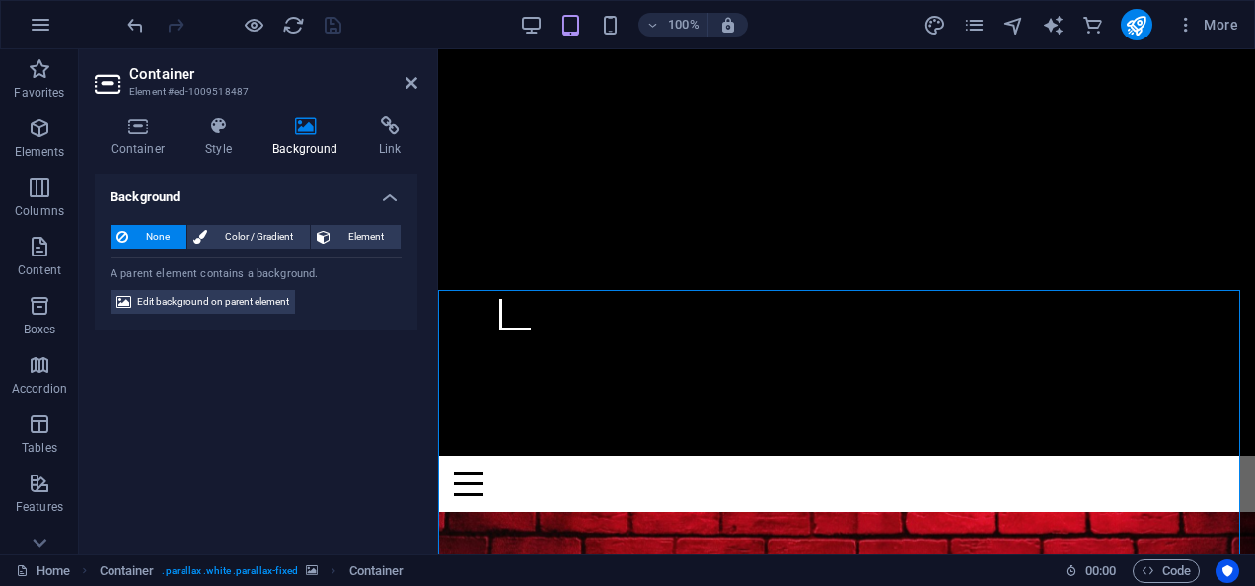
click at [303, 122] on icon at bounding box center [306, 126] width 99 height 20
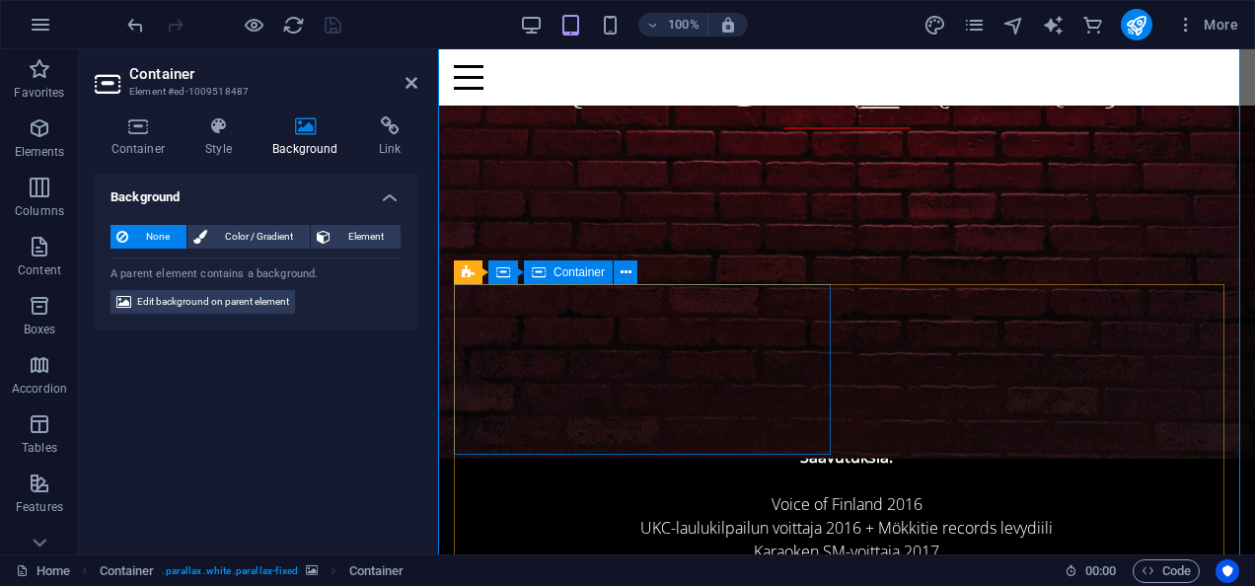
scroll to position [1016, 0]
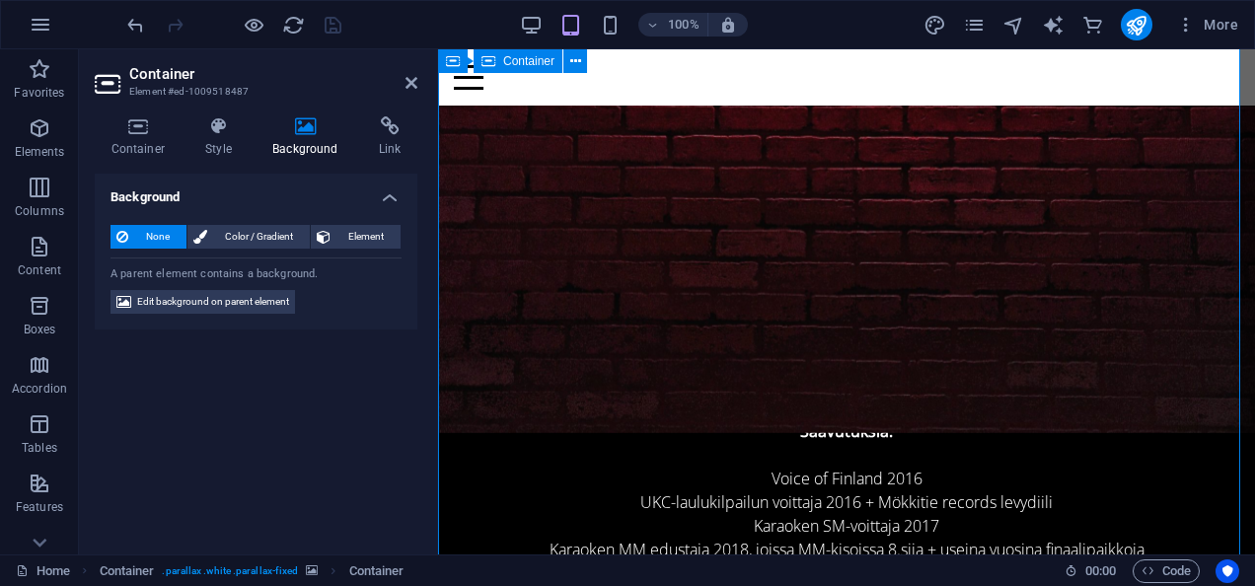
click at [296, 137] on h4 "Background" at bounding box center [310, 136] width 107 height 41
click at [268, 233] on span "Color / Gradient" at bounding box center [258, 237] width 91 height 24
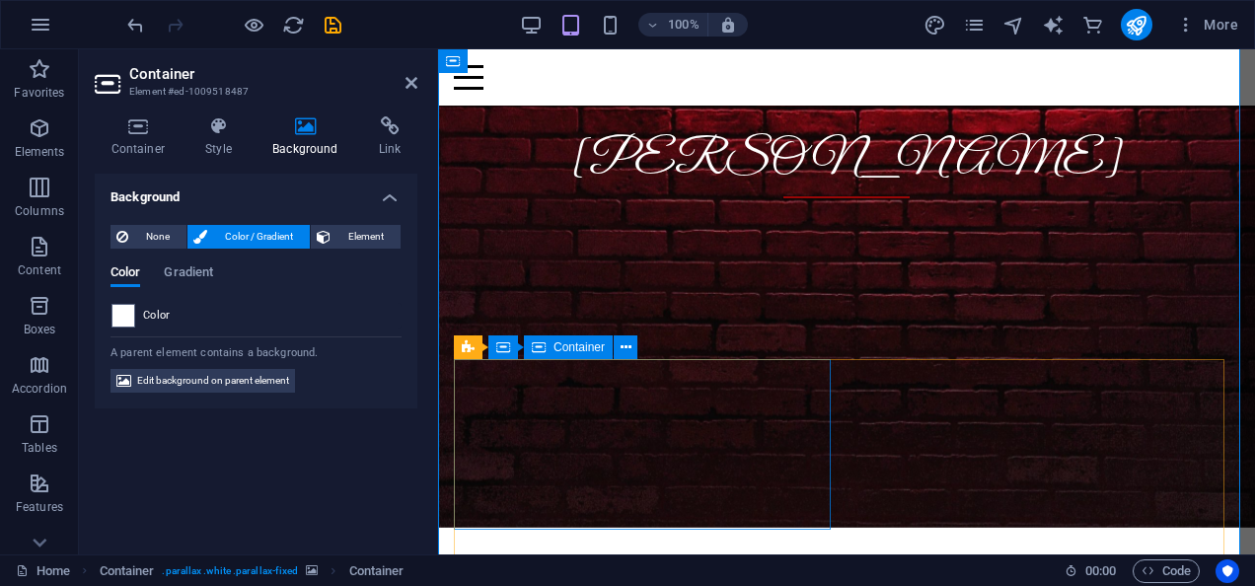
scroll to position [946, 0]
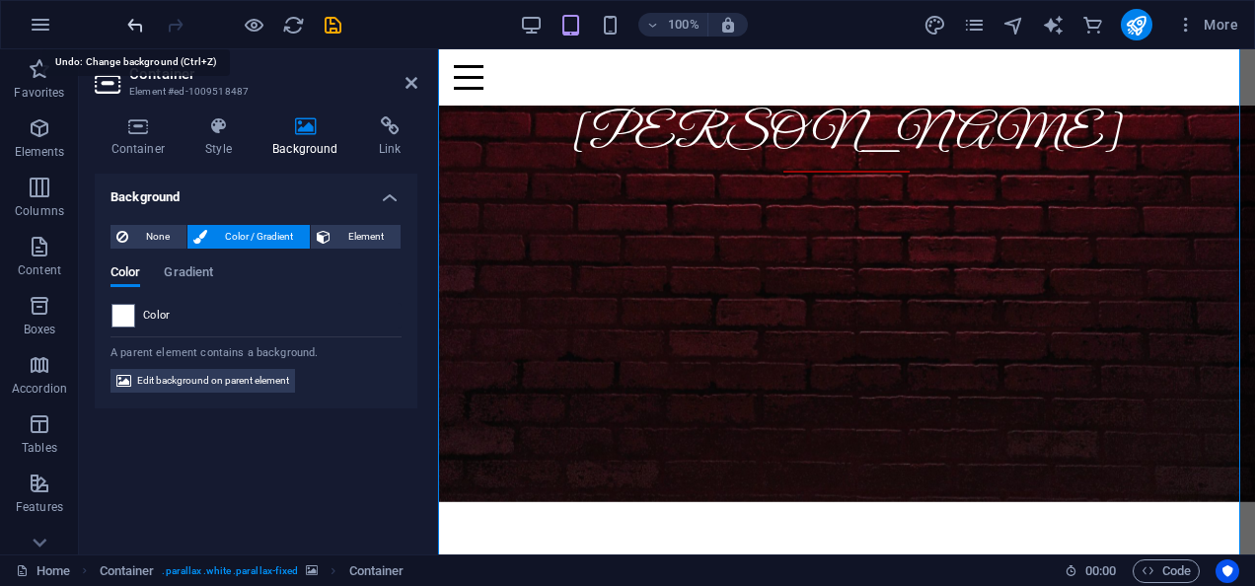
click at [144, 21] on icon "undo" at bounding box center [135, 25] width 23 height 23
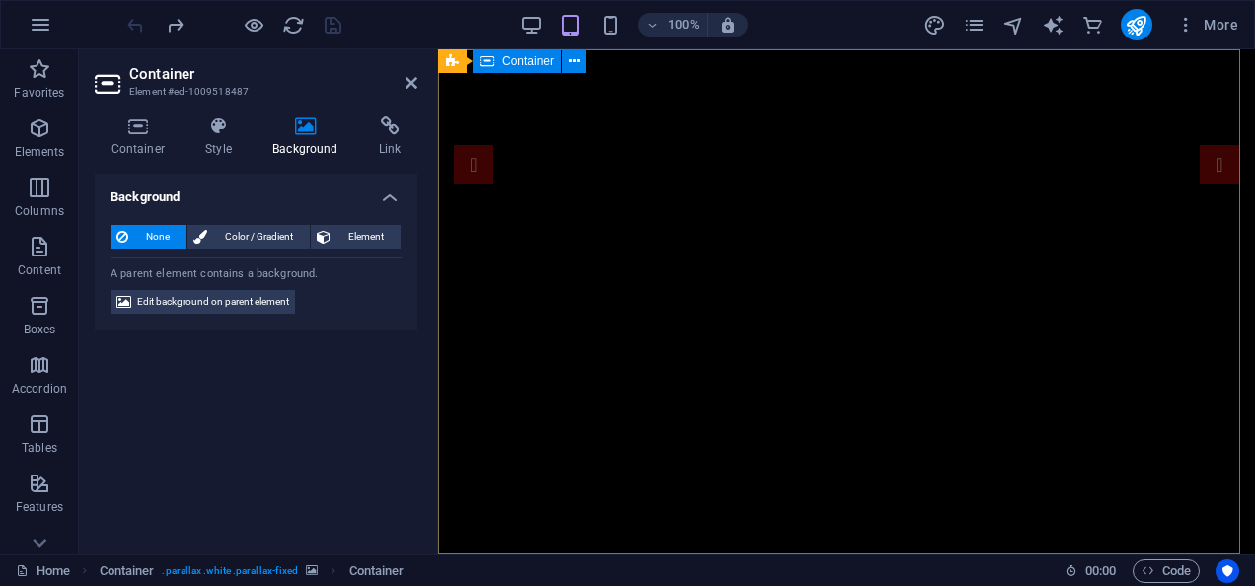
scroll to position [0, 0]
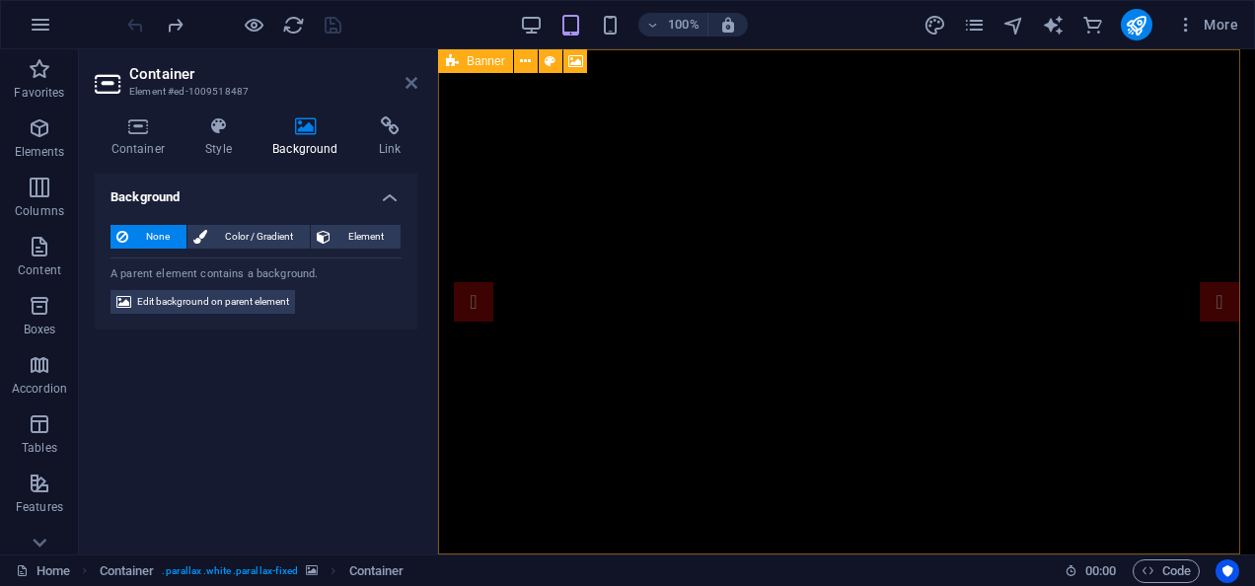
click at [410, 81] on icon at bounding box center [412, 83] width 12 height 16
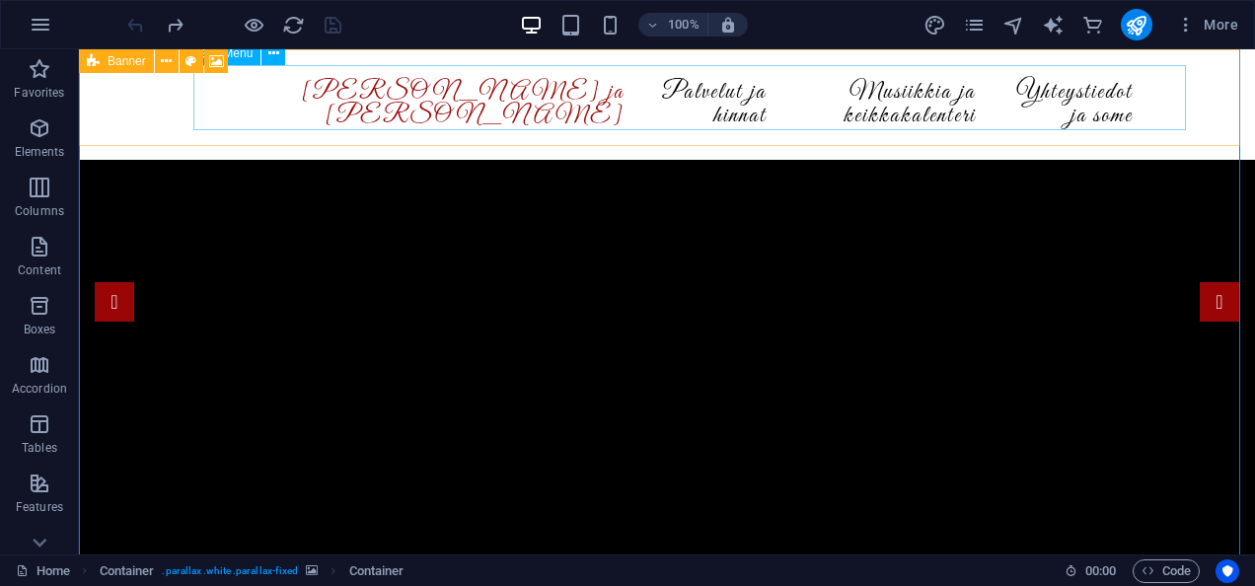
scroll to position [936, 0]
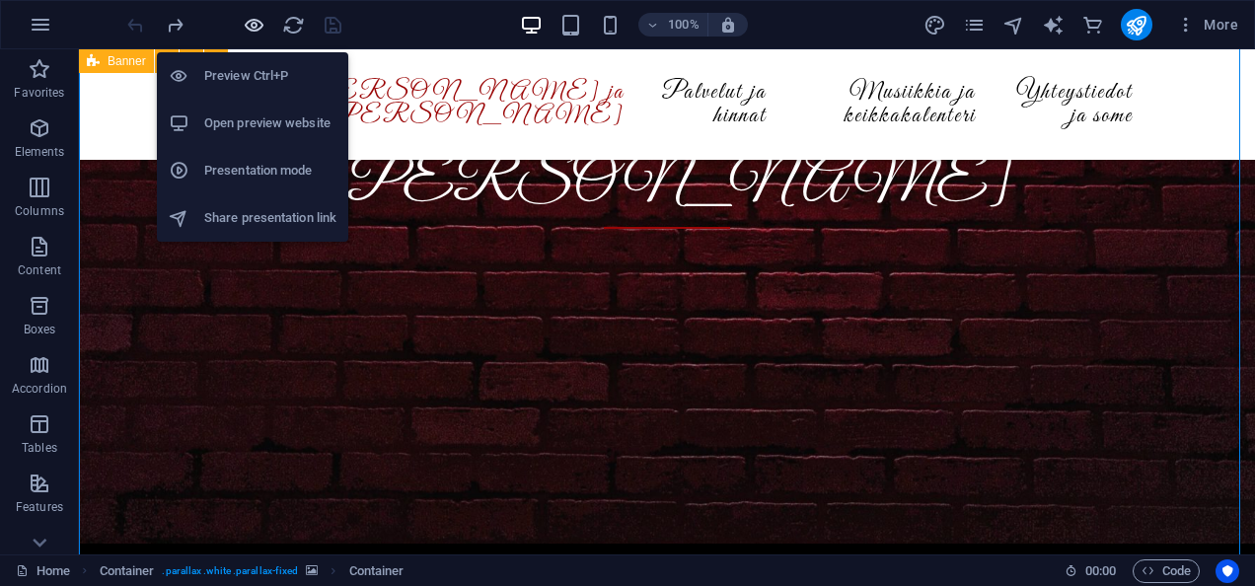
click at [257, 22] on icon "button" at bounding box center [254, 25] width 23 height 23
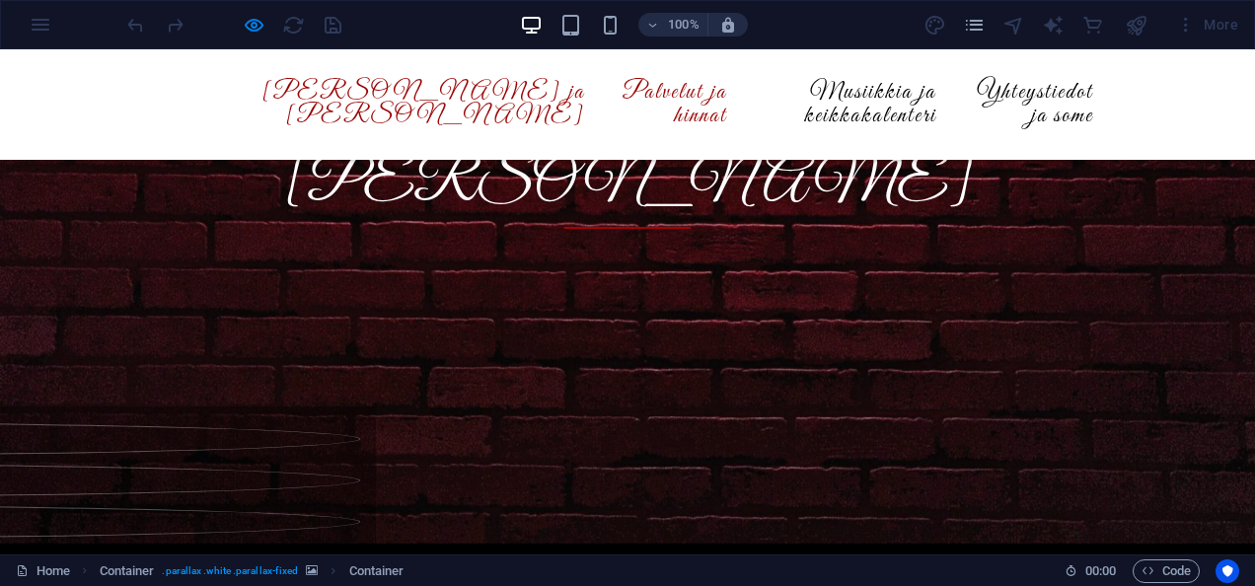
click at [617, 85] on link "Palvelut ja hinnat" at bounding box center [672, 104] width 111 height 79
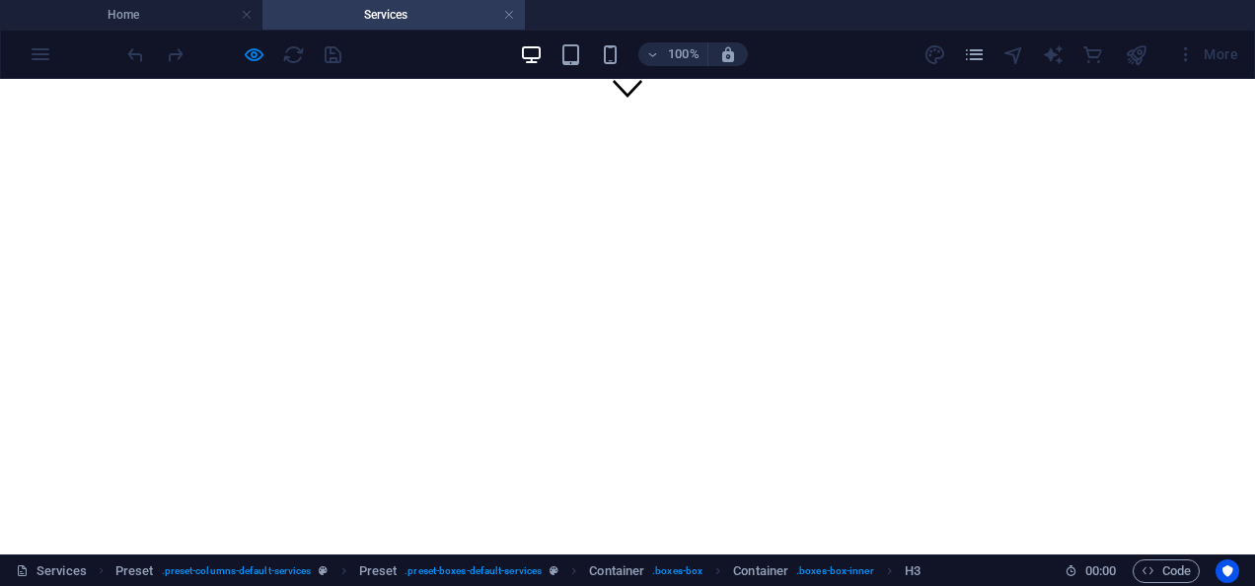
scroll to position [429, 0]
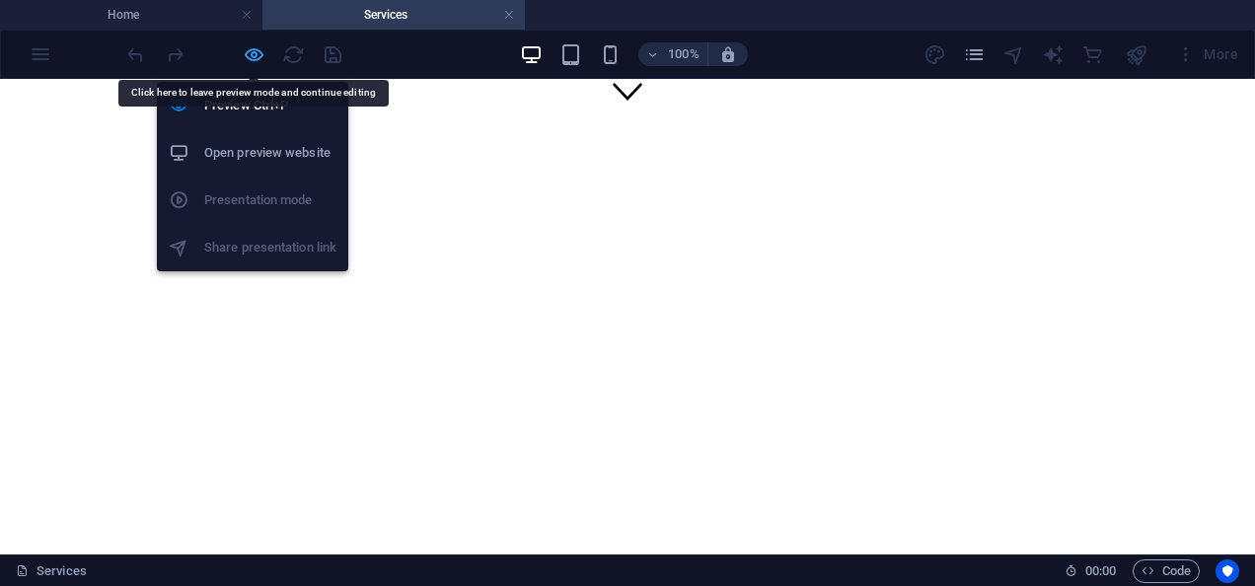
click at [252, 61] on icon "button" at bounding box center [254, 54] width 23 height 23
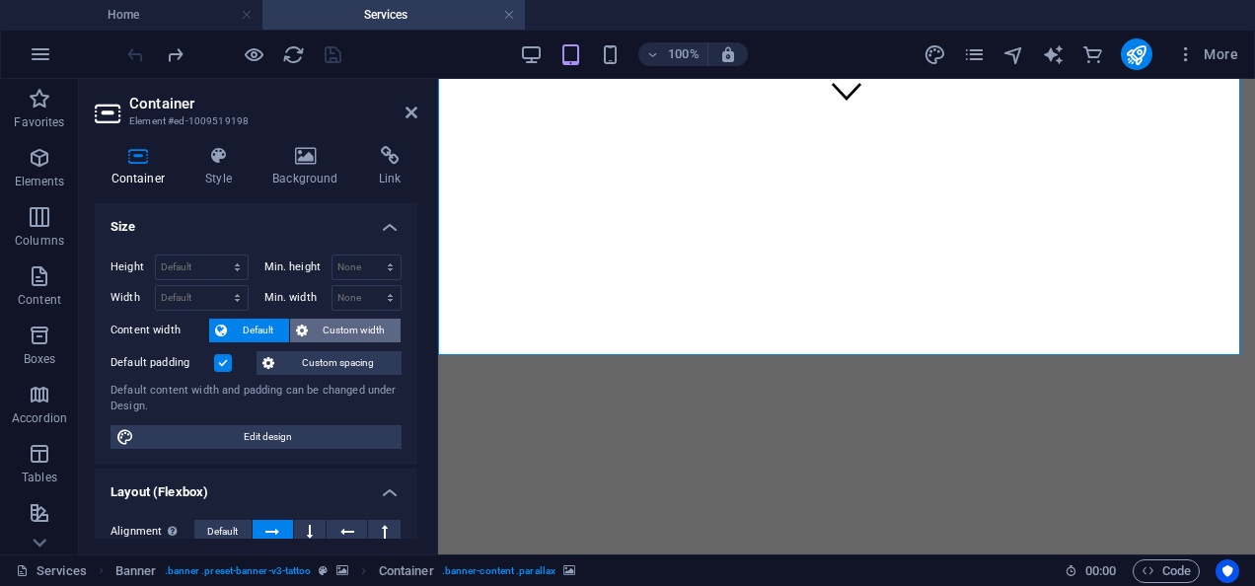
click at [327, 330] on span "Custom width" at bounding box center [355, 331] width 82 height 24
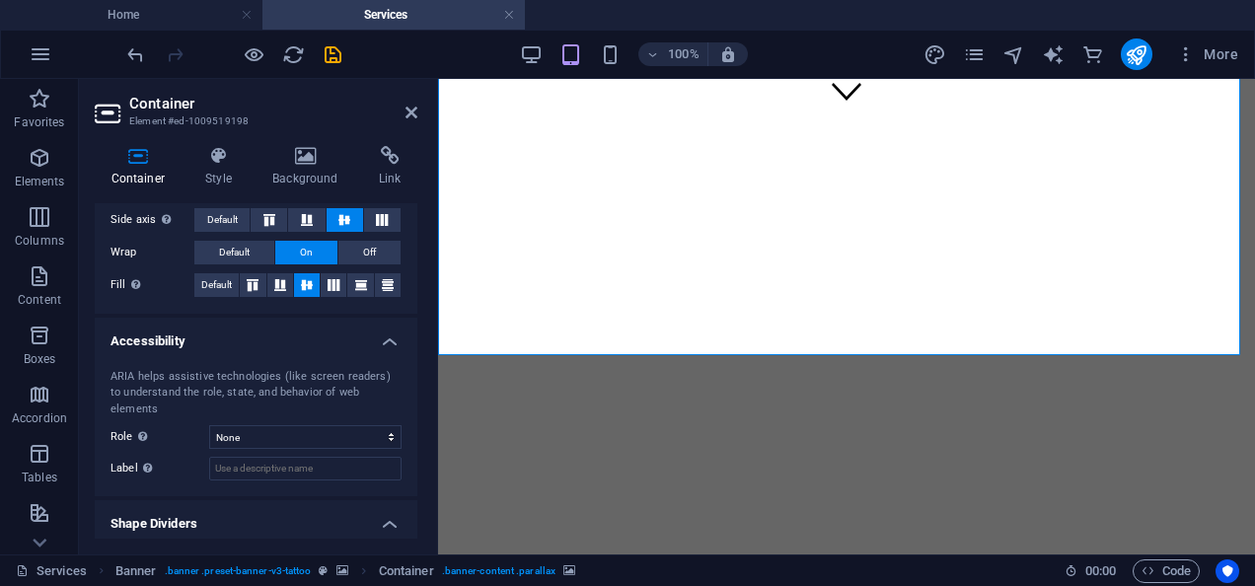
scroll to position [413, 0]
click at [409, 110] on icon at bounding box center [412, 113] width 12 height 16
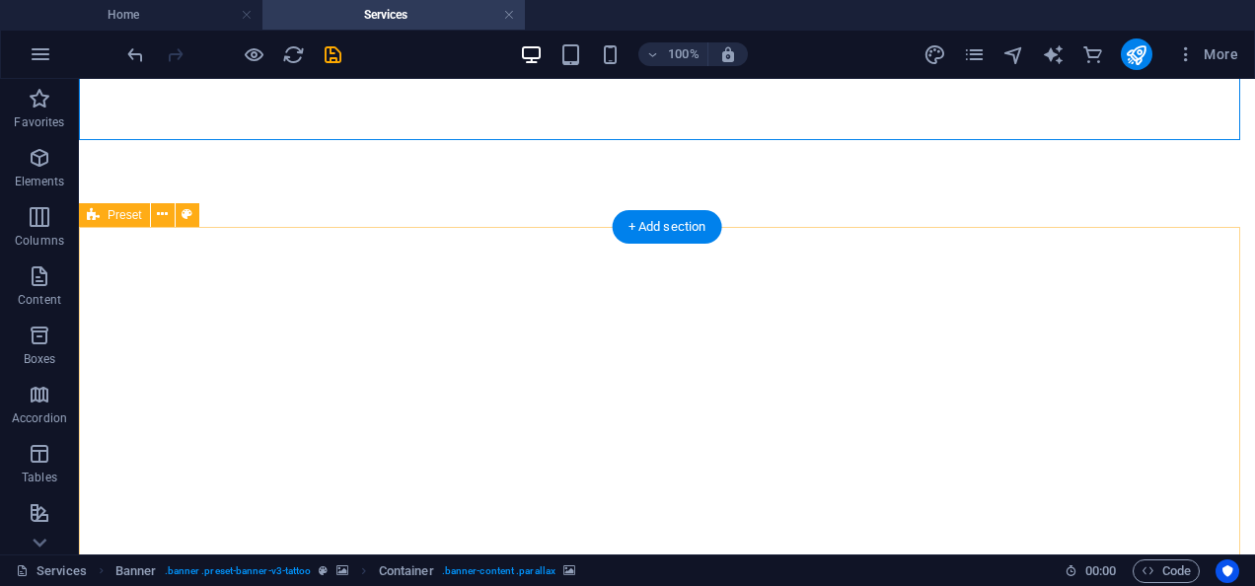
scroll to position [645, 0]
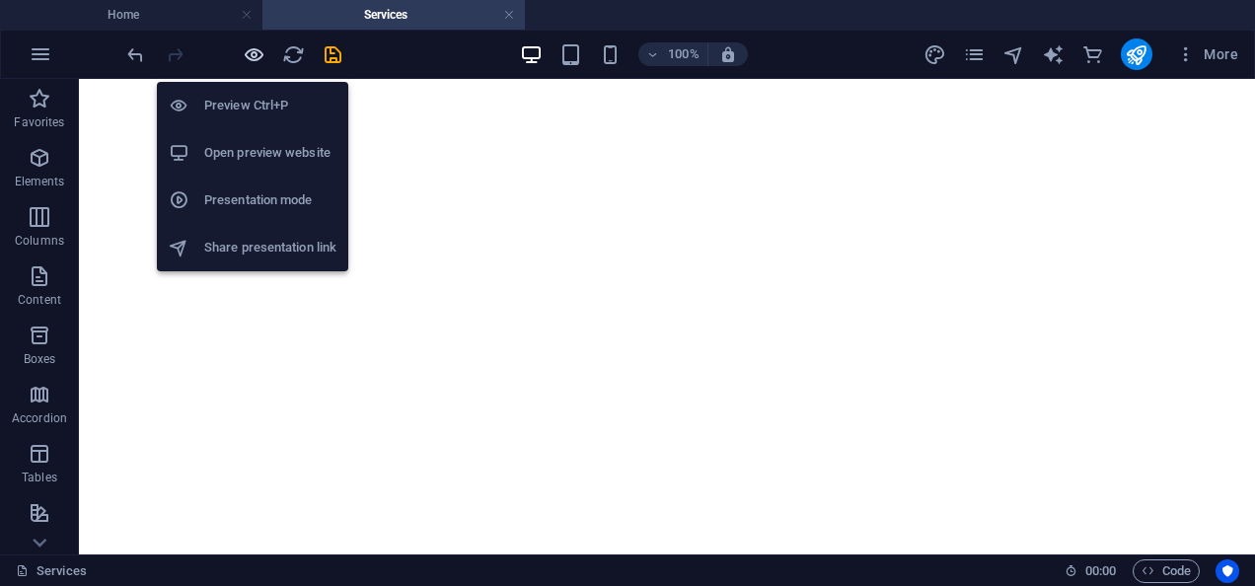
click at [245, 52] on icon "button" at bounding box center [254, 54] width 23 height 23
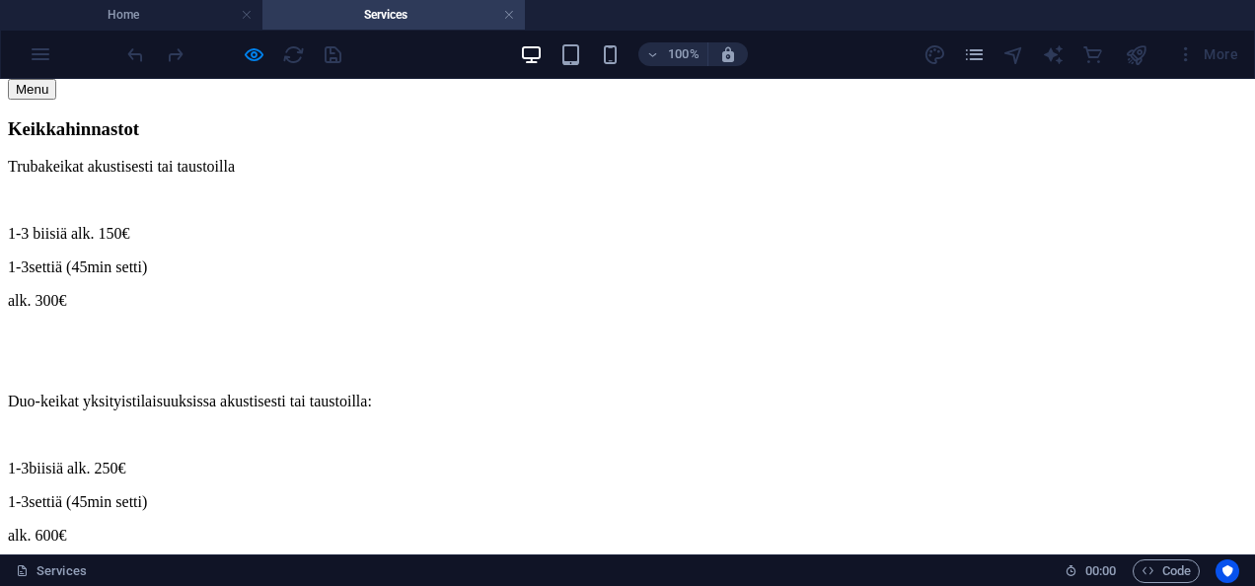
scroll to position [1474, 0]
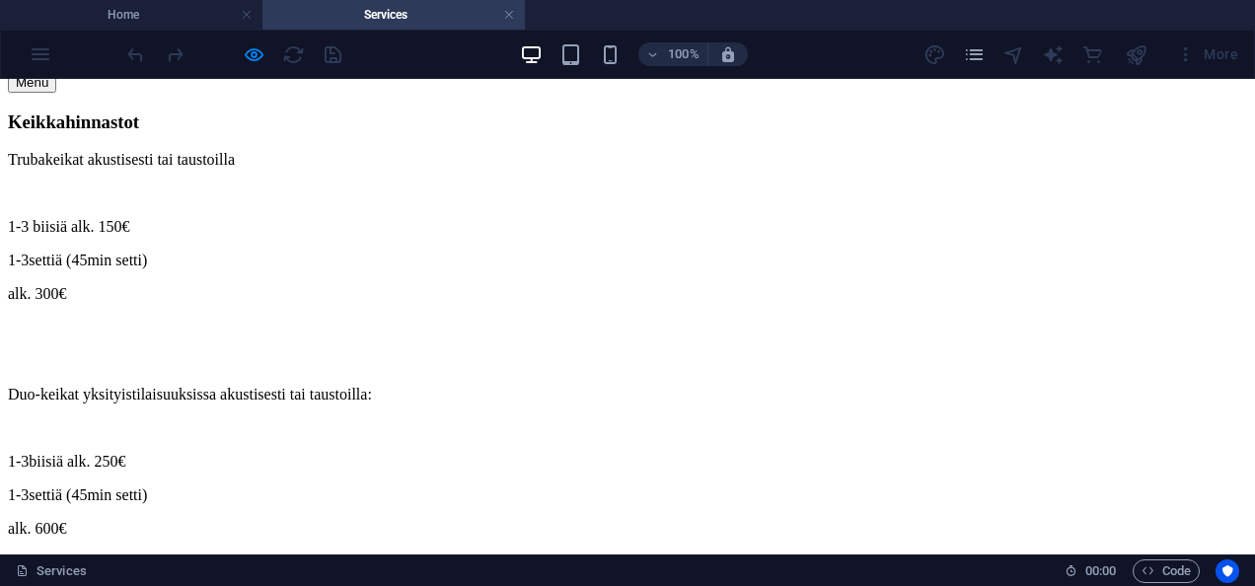
click at [228, 38] on link "Musiikkia ja keikkakalenteri" at bounding box center [137, 29] width 181 height 17
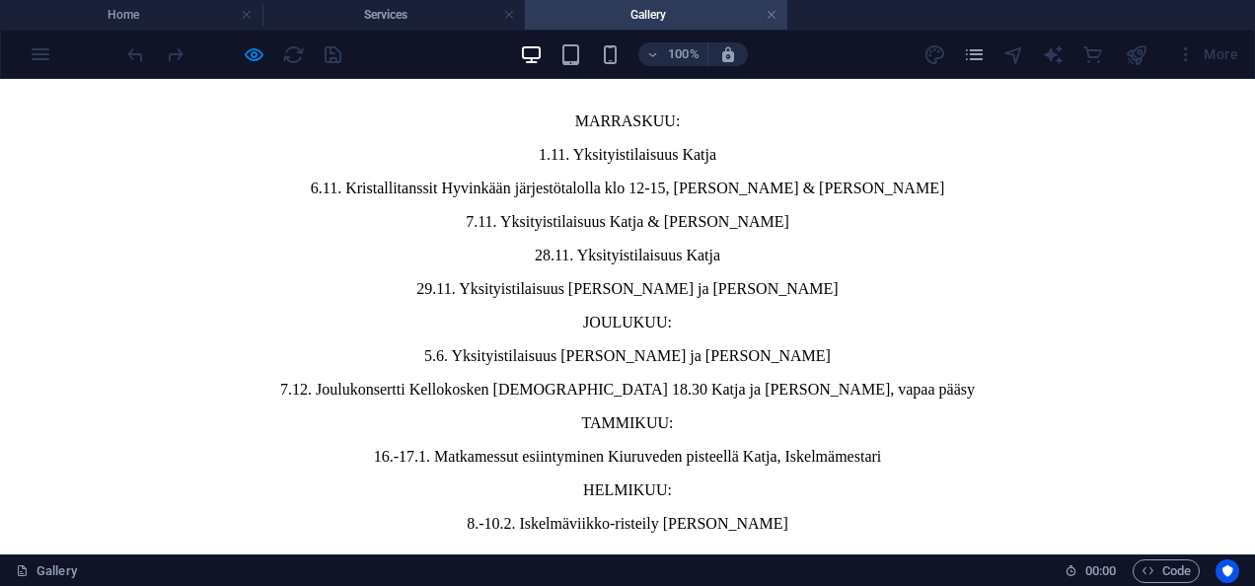
scroll to position [4095, 0]
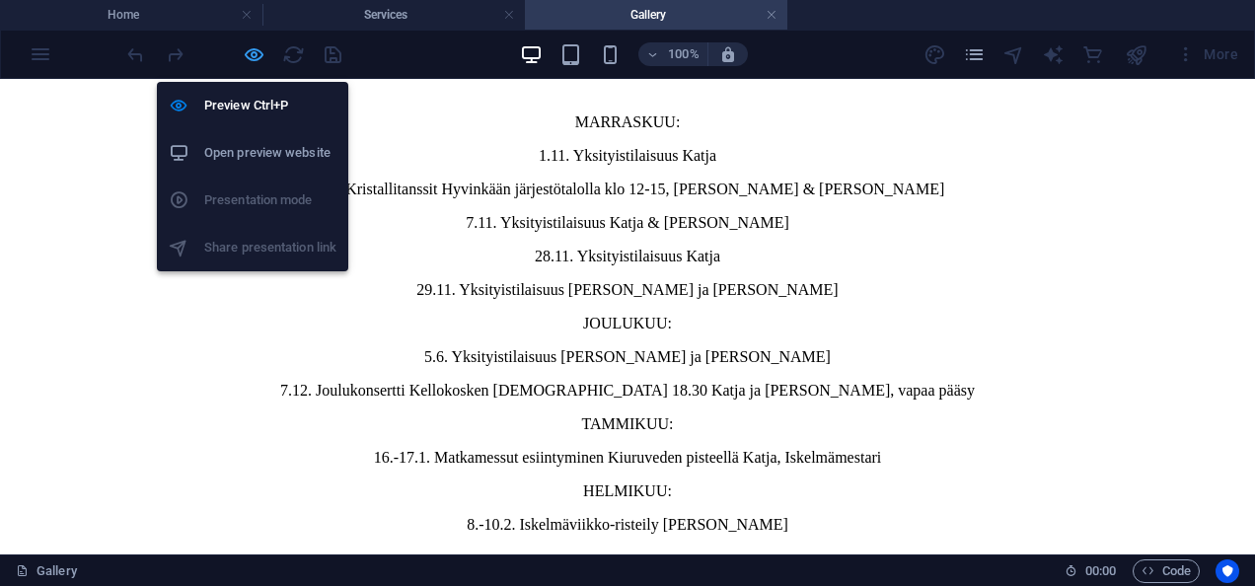
click at [249, 59] on icon "button" at bounding box center [254, 54] width 23 height 23
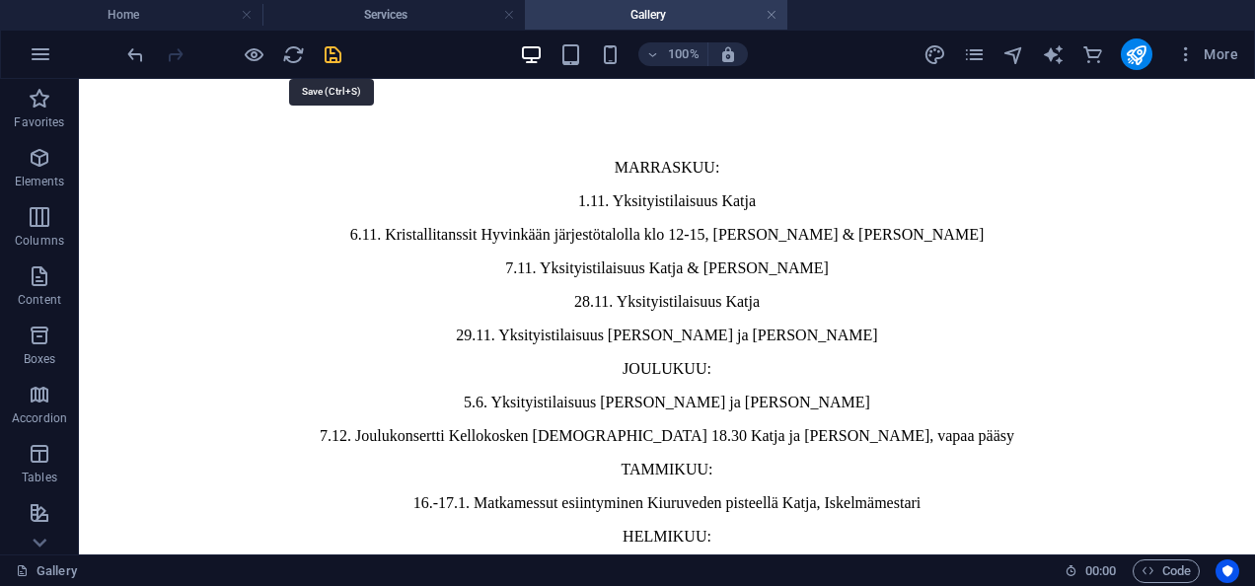
click at [330, 57] on icon "save" at bounding box center [333, 54] width 23 height 23
click at [1142, 53] on icon "publish" at bounding box center [1136, 54] width 23 height 23
